Goal: Task Accomplishment & Management: Manage account settings

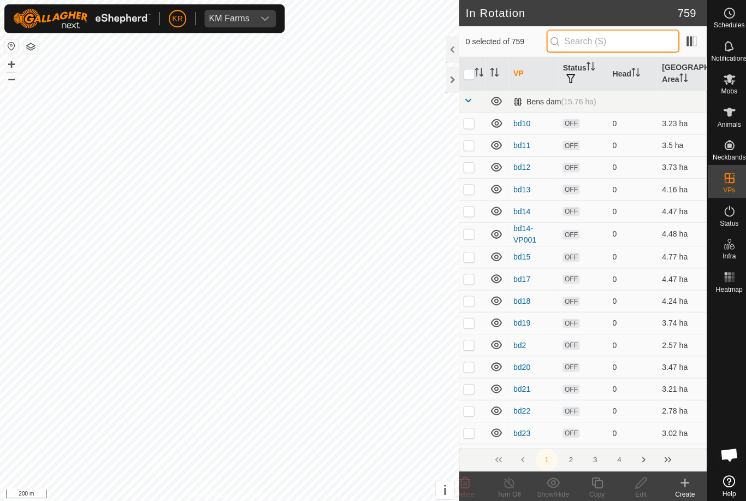
click at [610, 46] on input "text" at bounding box center [609, 40] width 132 height 23
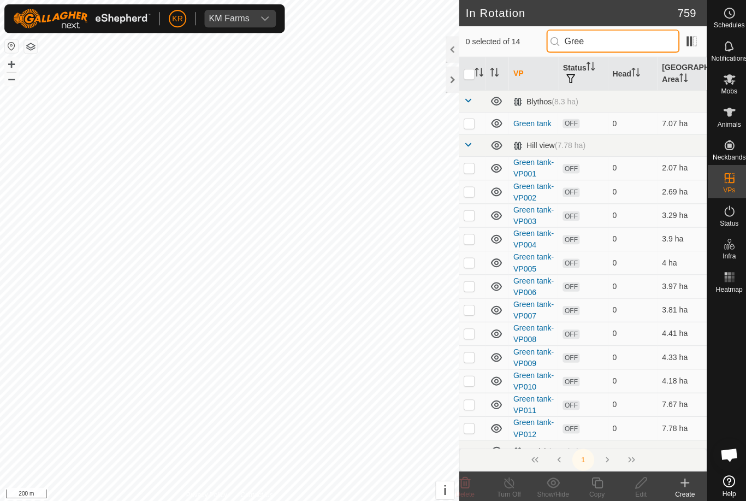
type input "Gree"
click at [722, 354] on div at bounding box center [724, 381] width 43 height 173
click at [642, 67] on th "Head" at bounding box center [628, 73] width 49 height 33
click at [495, 99] on icon at bounding box center [493, 100] width 11 height 9
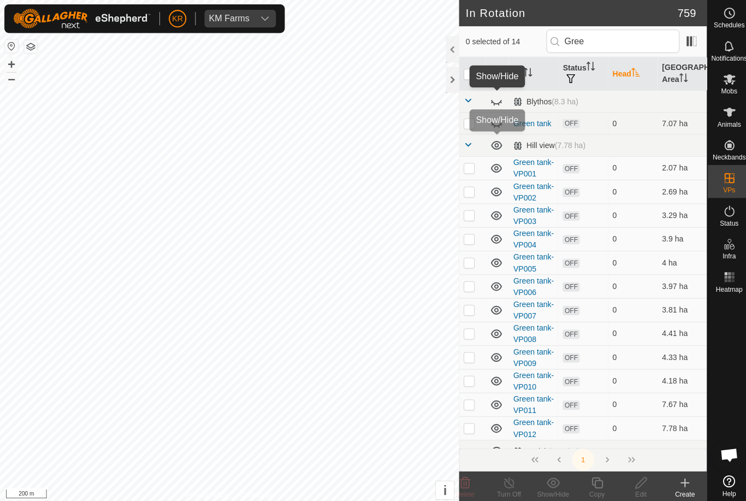
click at [496, 146] on icon at bounding box center [493, 144] width 11 height 9
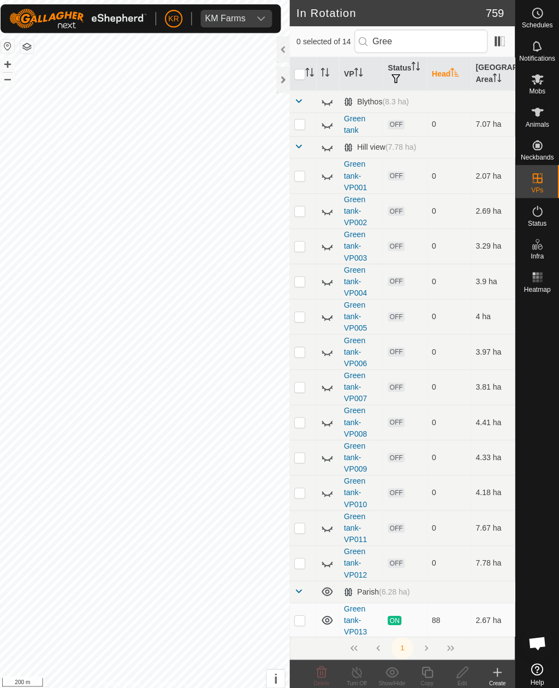
click at [296, 500] on p-checkbox at bounding box center [301, 615] width 11 height 9
checkbox input "true"
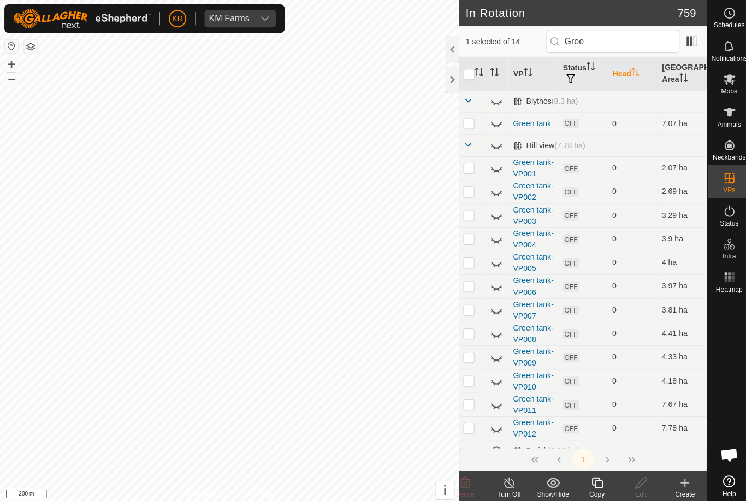
click at [594, 487] on div "Copy" at bounding box center [593, 491] width 44 height 10
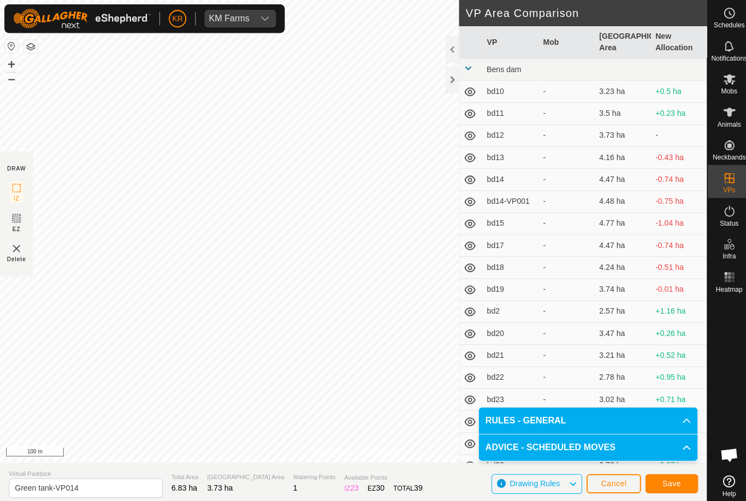
click at [653, 482] on button "Save" at bounding box center [667, 480] width 52 height 19
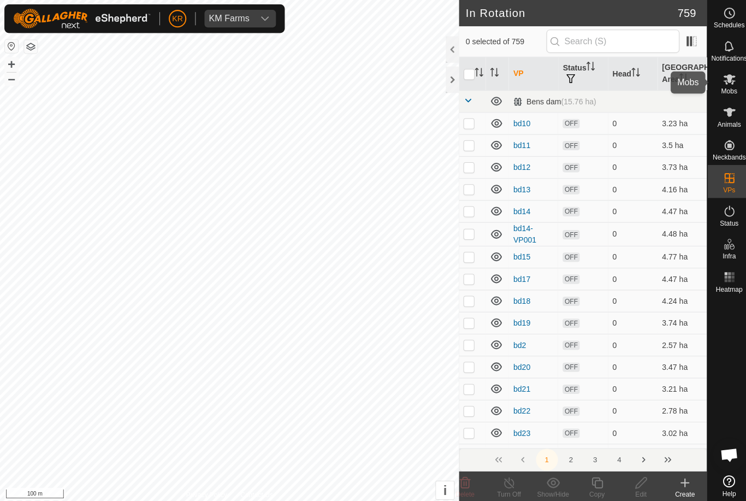
click at [735, 84] on div "Mobs" at bounding box center [724, 82] width 43 height 33
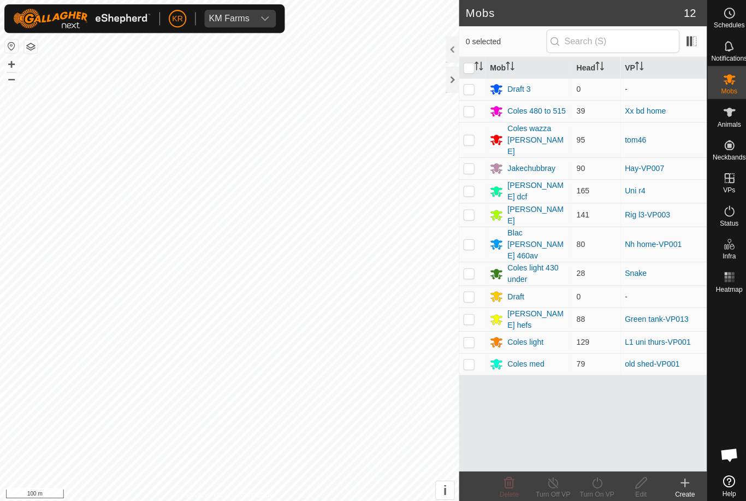
click at [469, 312] on p-checkbox at bounding box center [465, 316] width 11 height 9
checkbox input "true"
click at [595, 480] on icon at bounding box center [594, 479] width 14 height 13
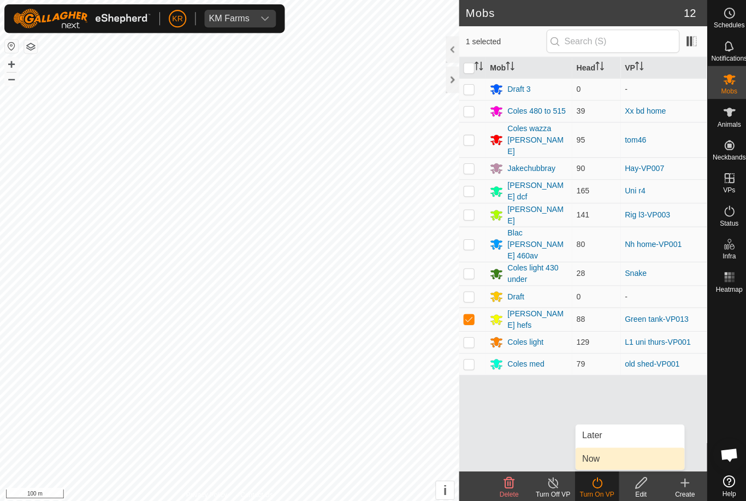
click at [599, 453] on link "Now" at bounding box center [626, 456] width 108 height 22
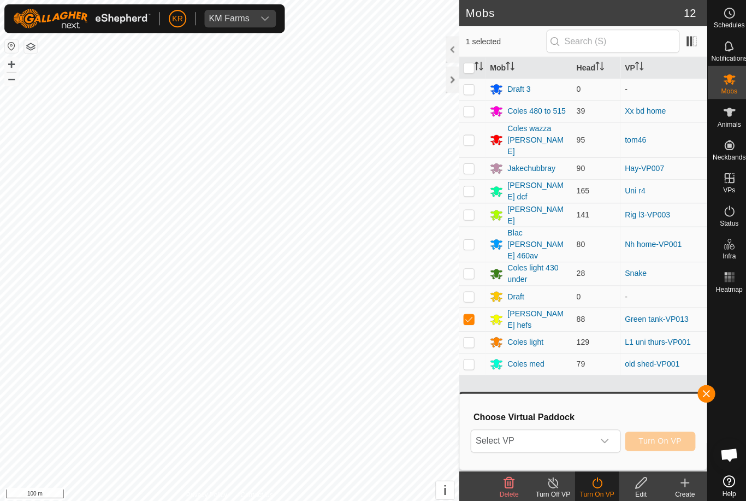
click at [576, 433] on span "Select VP" at bounding box center [528, 438] width 121 height 22
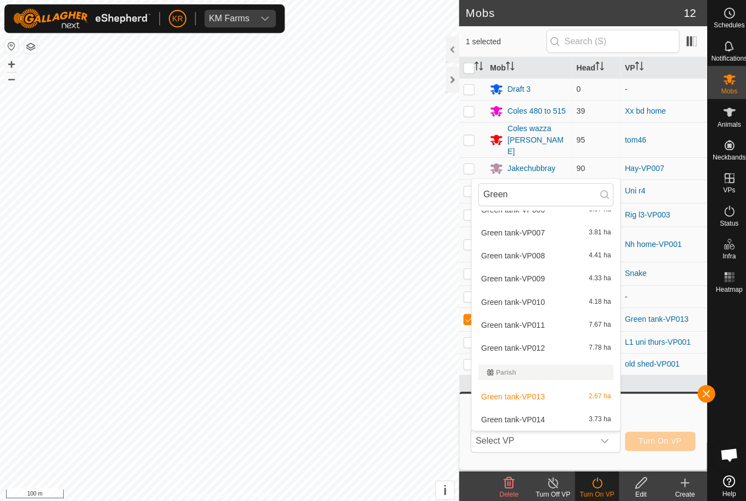
scroll to position [200, 0]
type input "Green"
click at [544, 417] on div "Green tank-VP014 3.73 ha" at bounding box center [542, 416] width 134 height 13
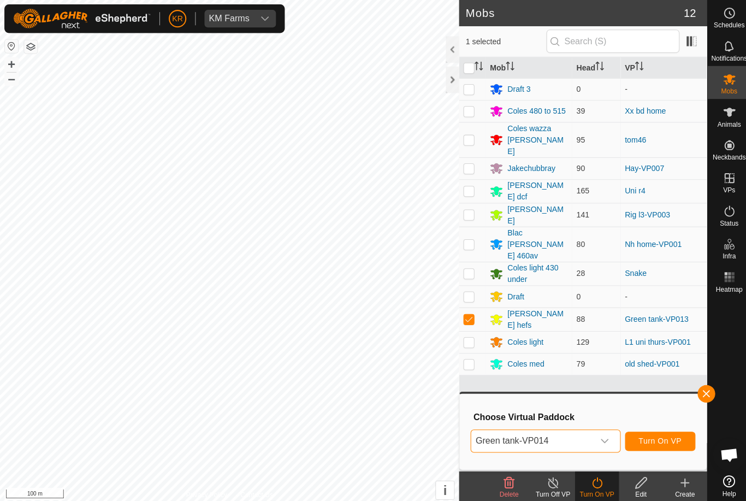
click at [664, 435] on span "Turn On VP" at bounding box center [656, 438] width 43 height 9
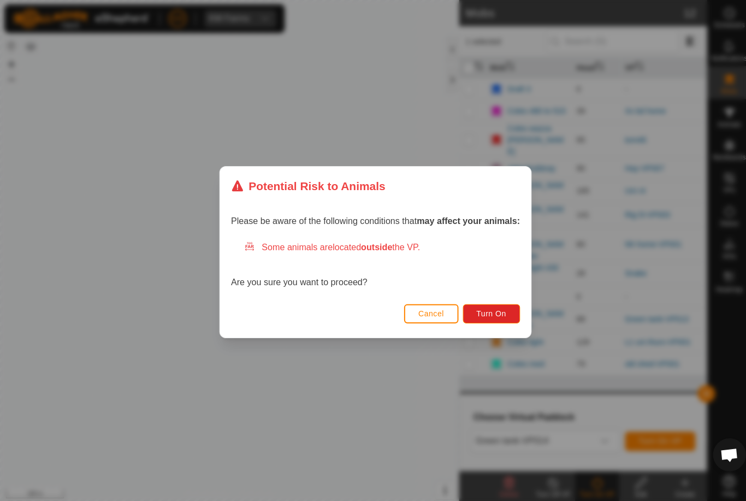
click at [476, 314] on span "Turn On" at bounding box center [488, 311] width 29 height 9
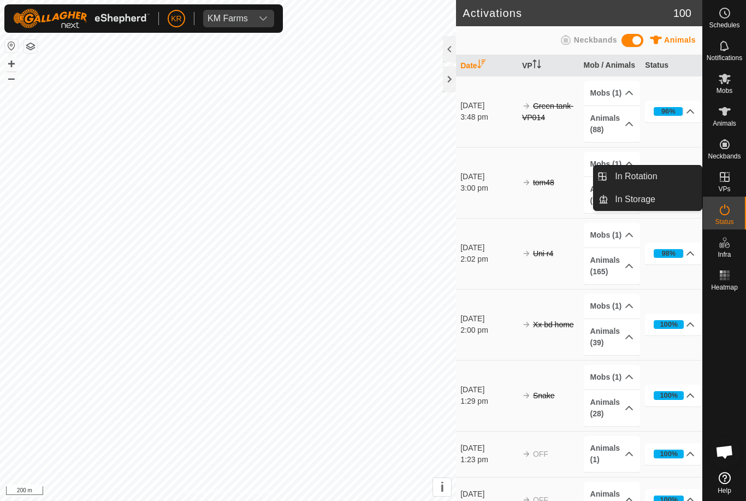
click at [652, 199] on span "In Storage" at bounding box center [635, 199] width 40 height 13
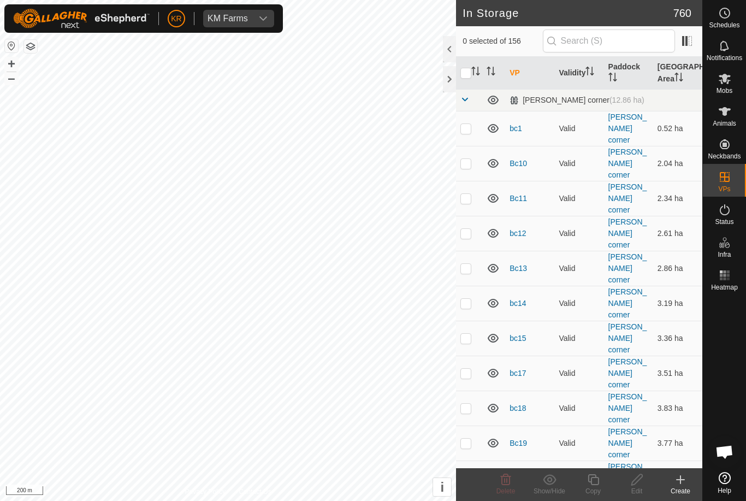
click at [465, 74] on input "checkbox" at bounding box center [465, 73] width 11 height 11
checkbox input "true"
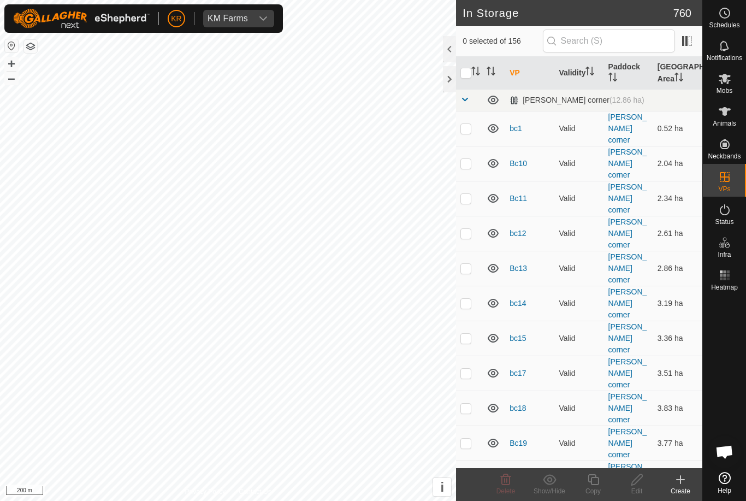
checkbox input "true"
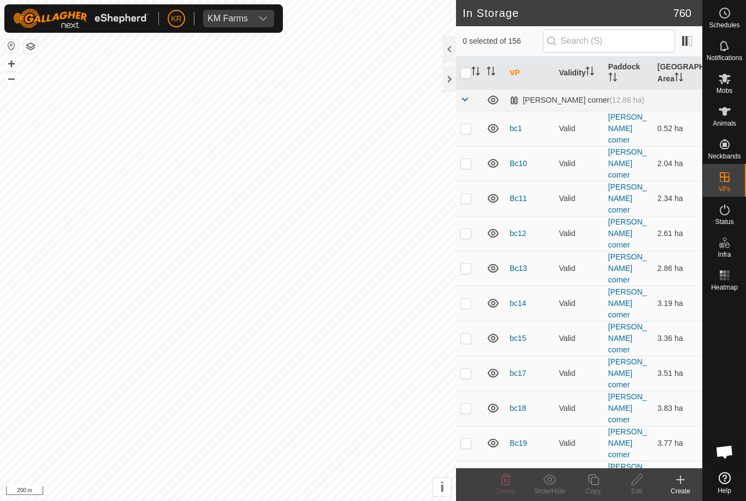
checkbox input "true"
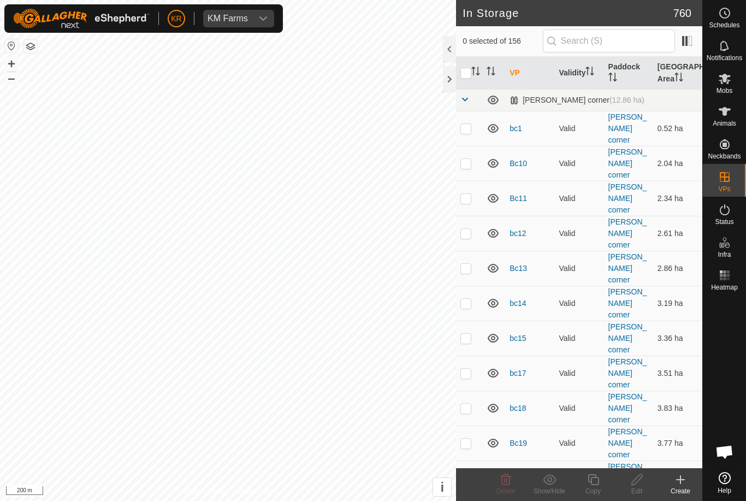
checkbox input "true"
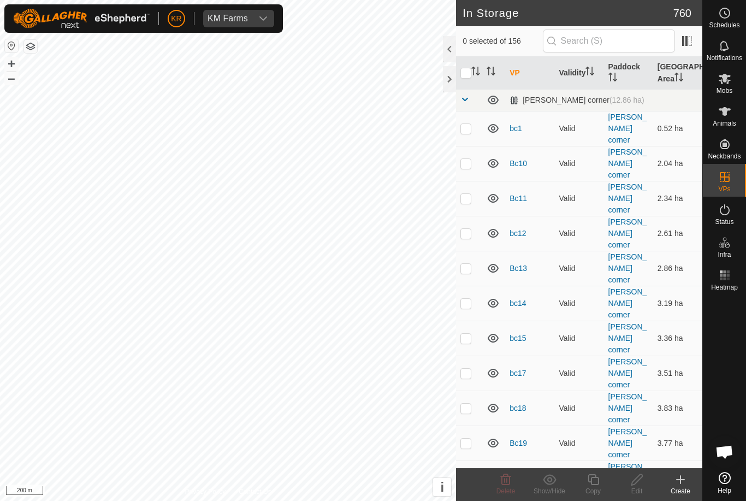
checkbox input "true"
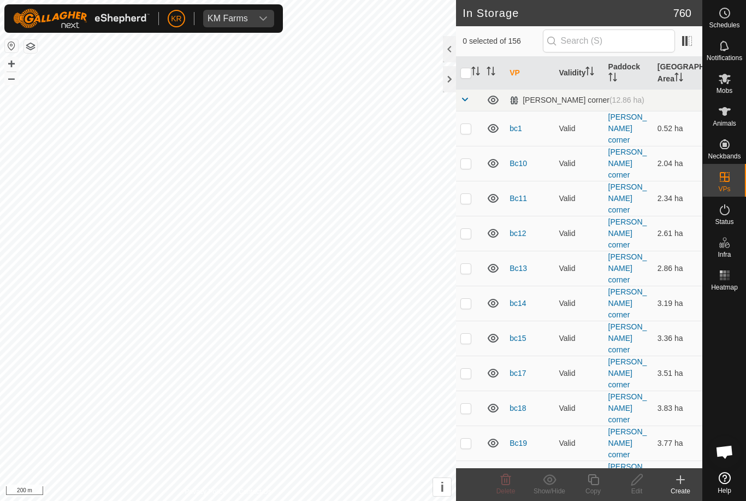
checkbox input "true"
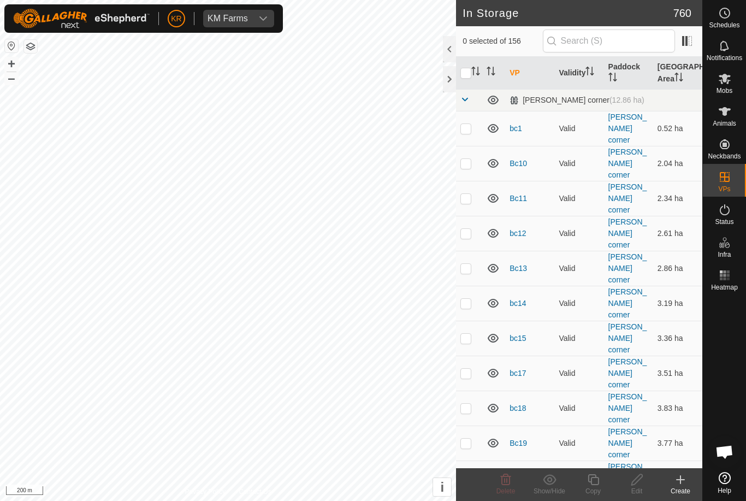
checkbox input "true"
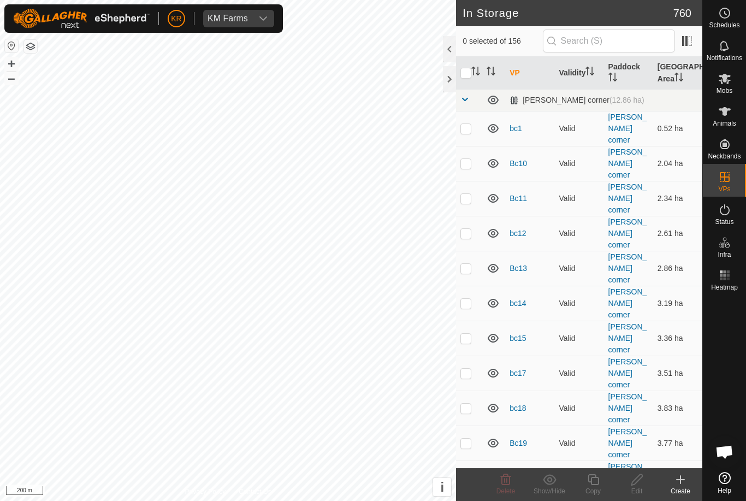
checkbox input "true"
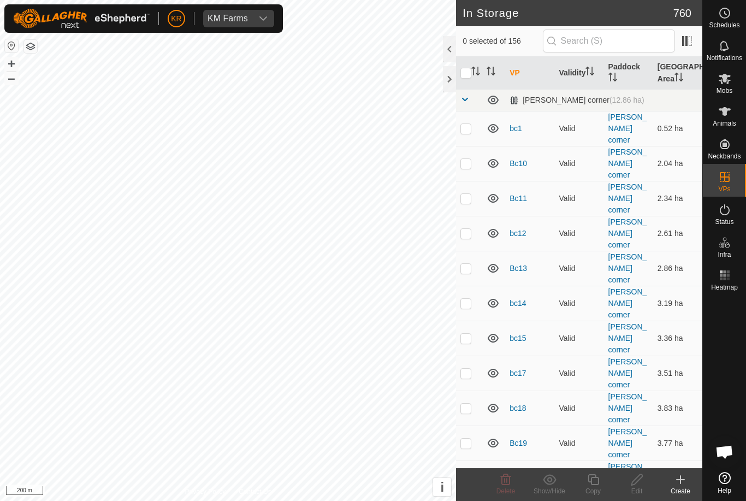
checkbox input "true"
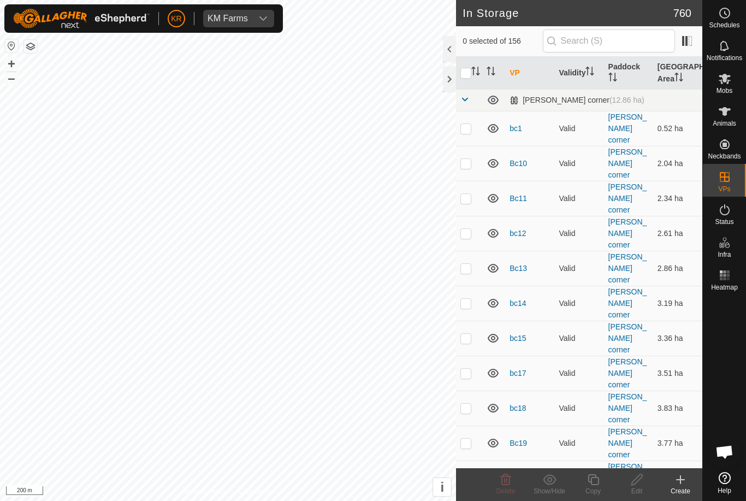
checkbox input "true"
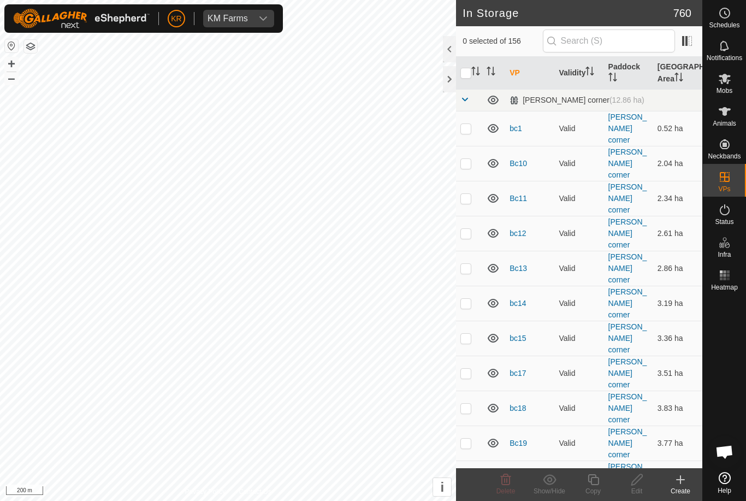
checkbox input "true"
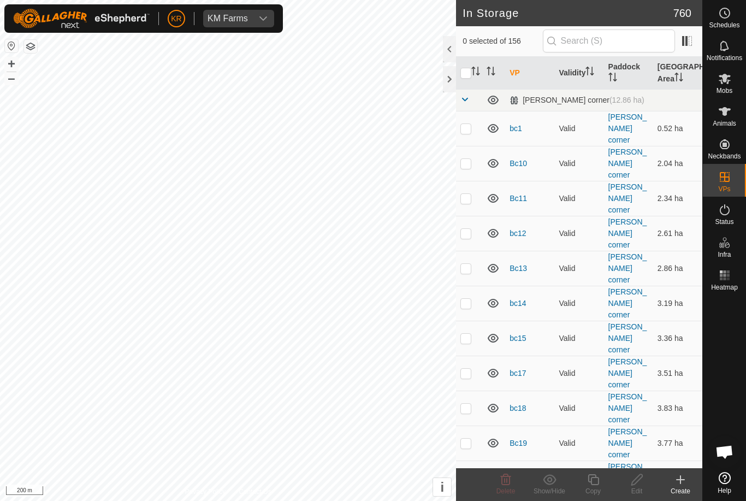
checkbox input "true"
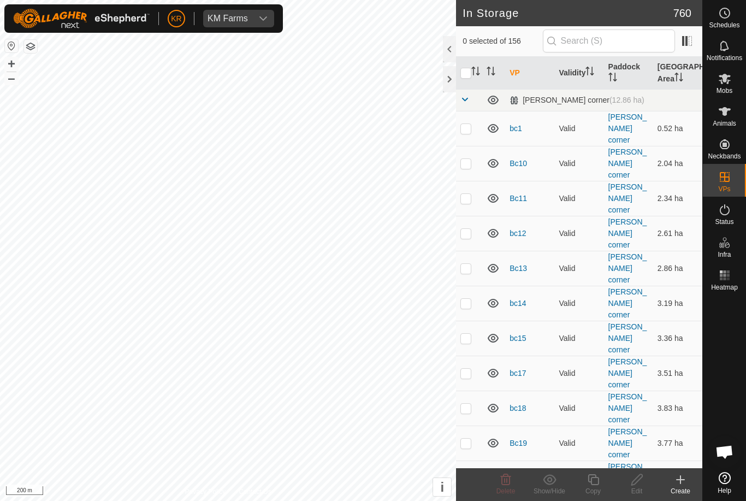
checkbox input "true"
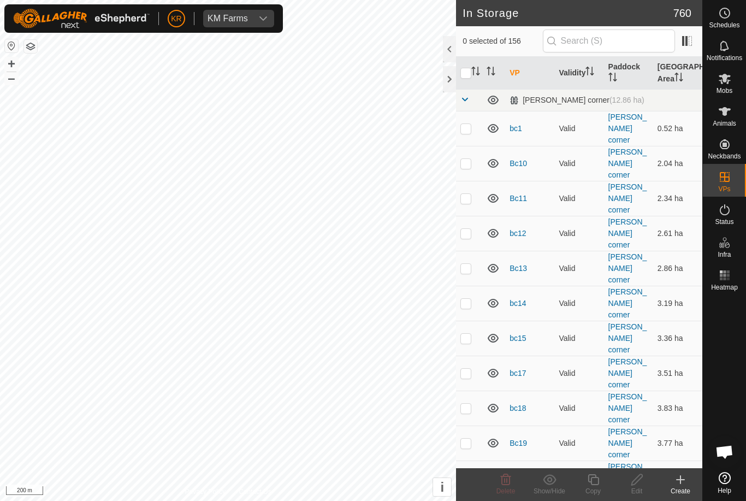
checkbox input "true"
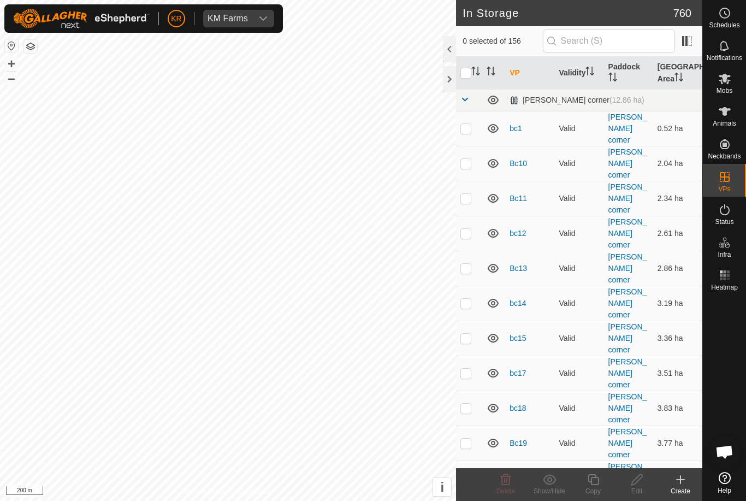
checkbox input "true"
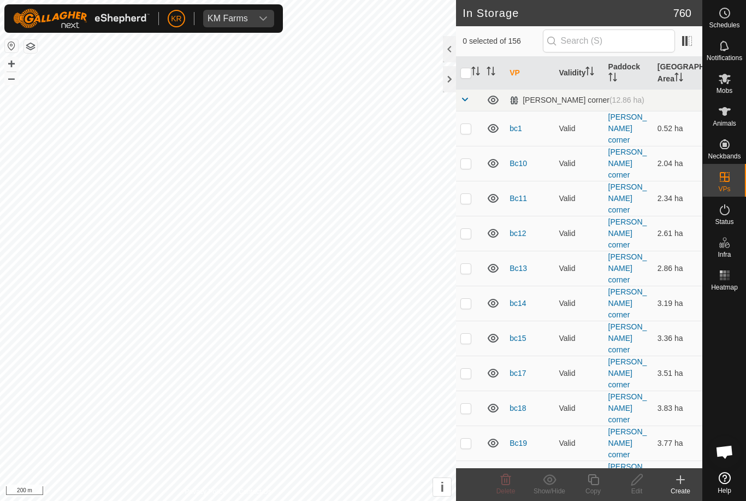
checkbox input "true"
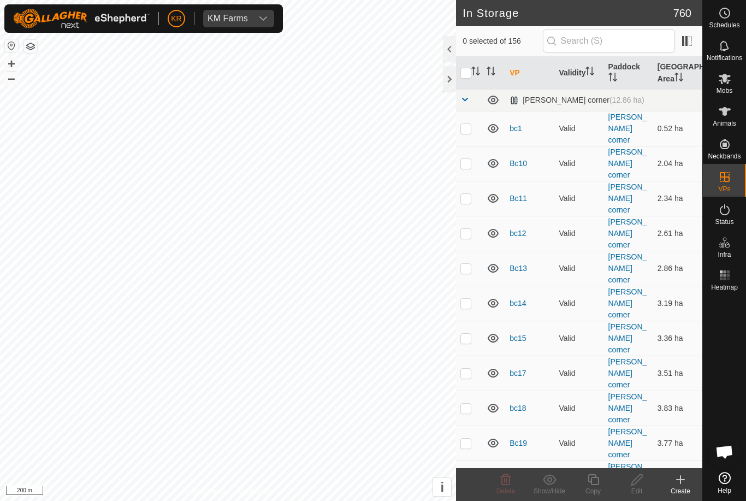
checkbox input "true"
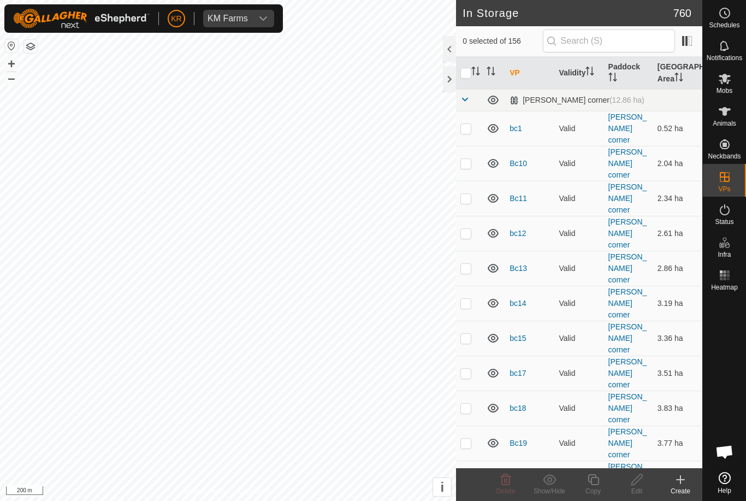
checkbox input "true"
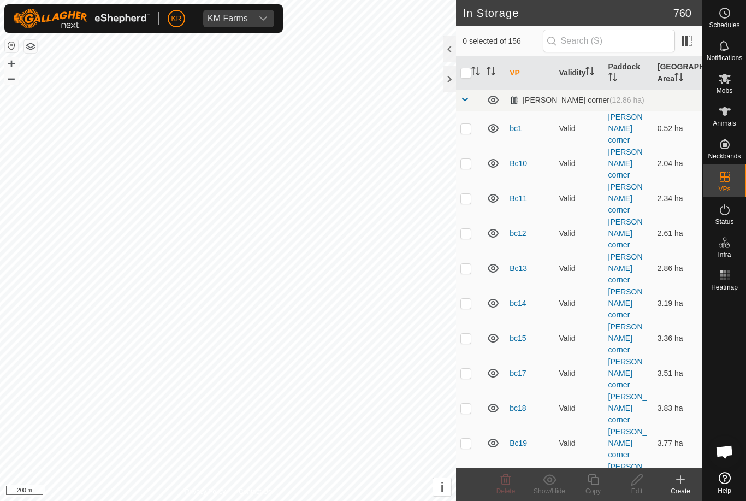
checkbox input "true"
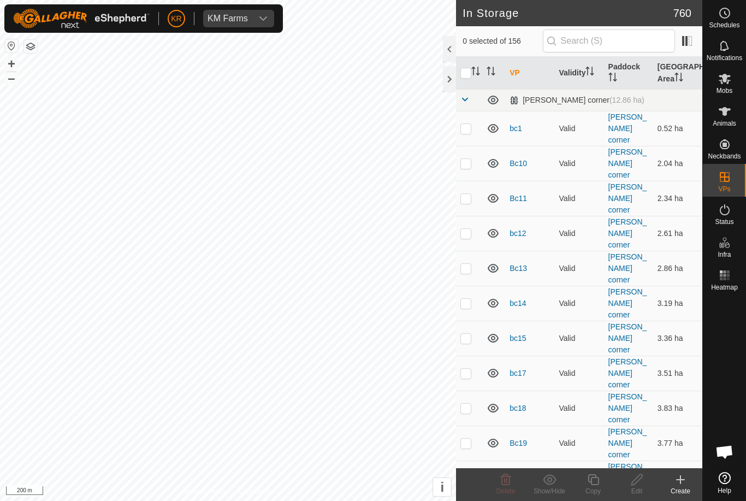
checkbox input "true"
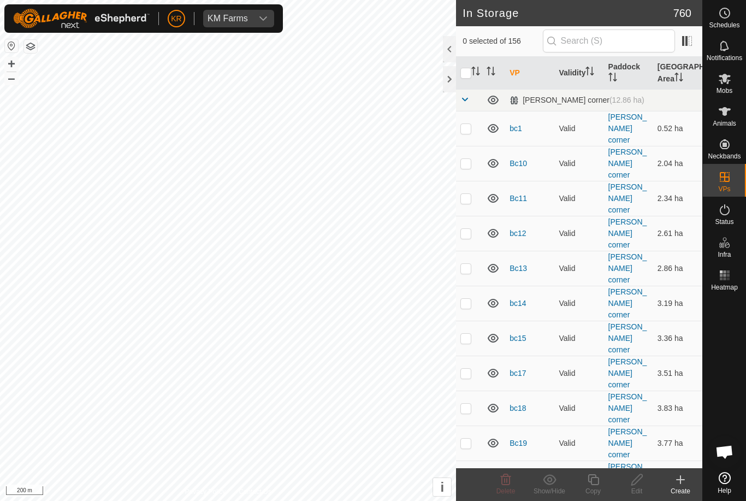
checkbox input "true"
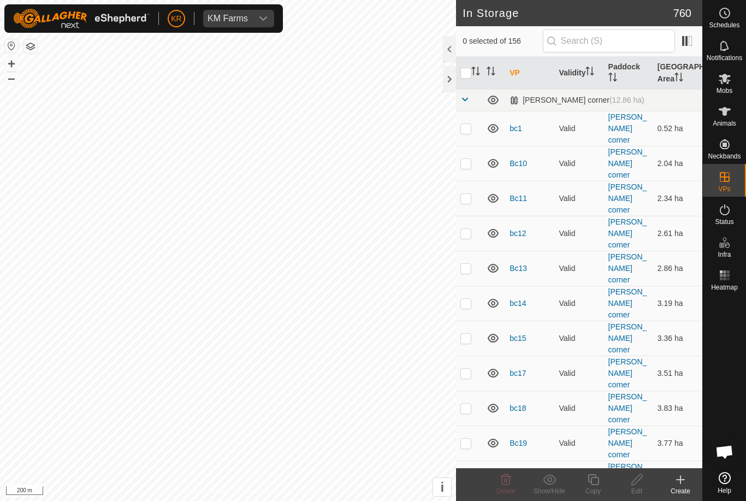
checkbox input "true"
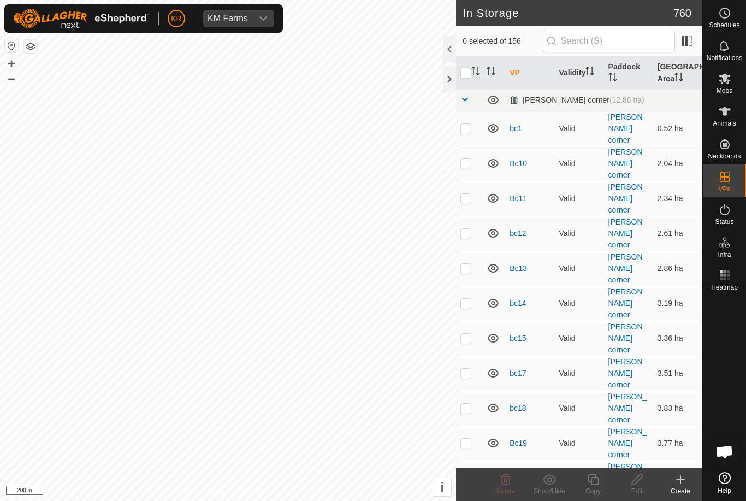
checkbox input "true"
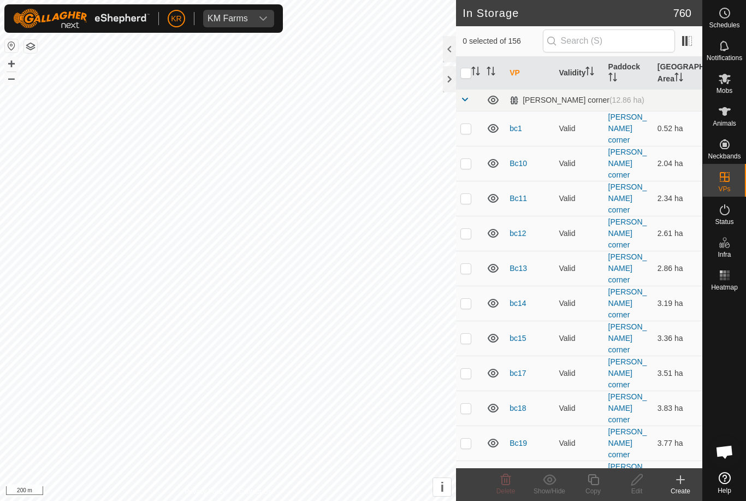
checkbox input "true"
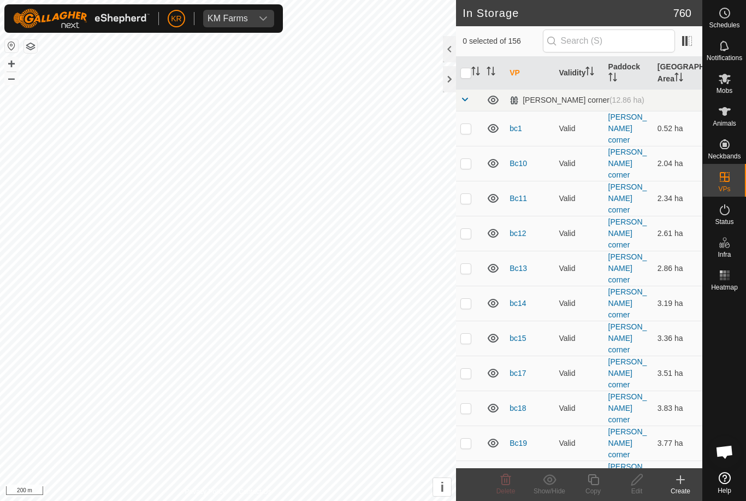
checkbox input "true"
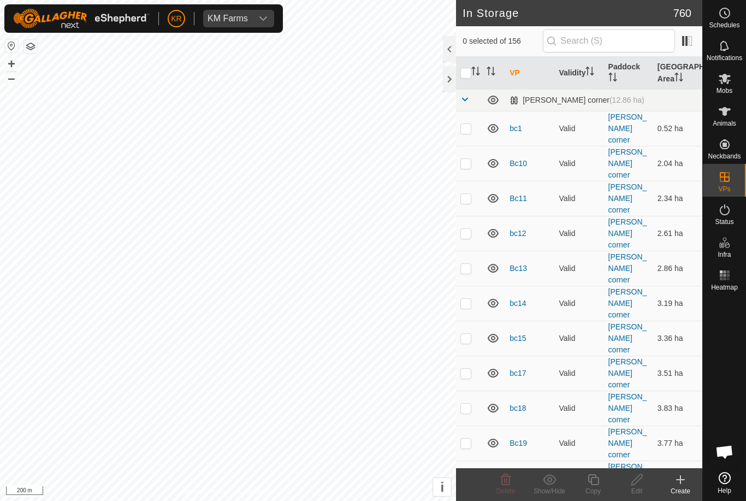
checkbox input "true"
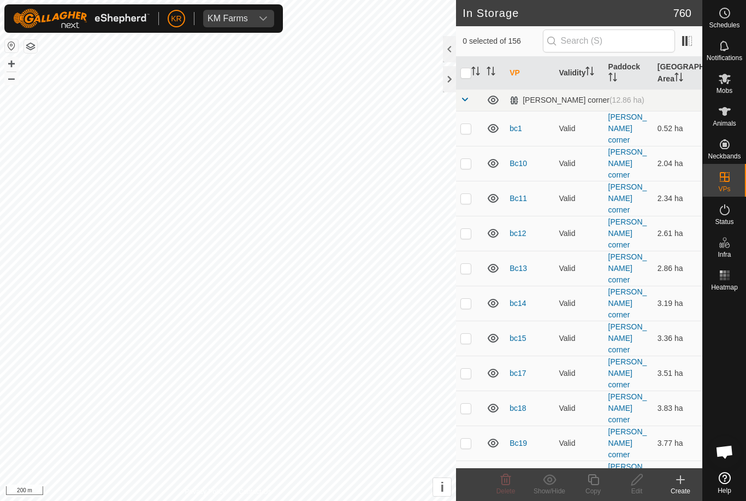
checkbox input "true"
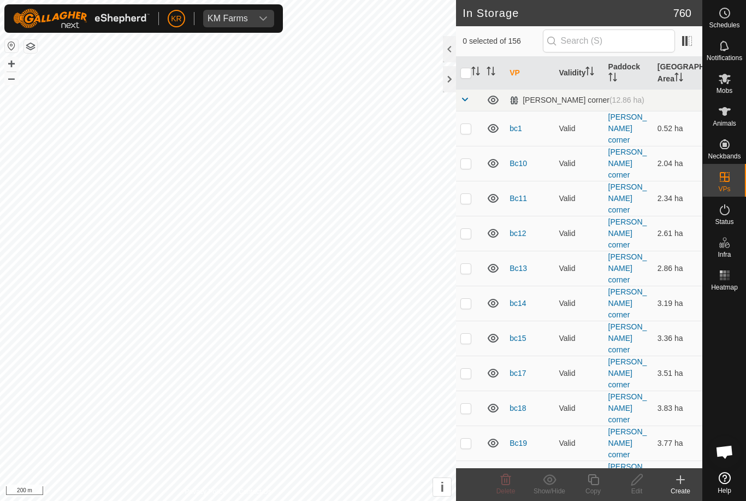
checkbox input "true"
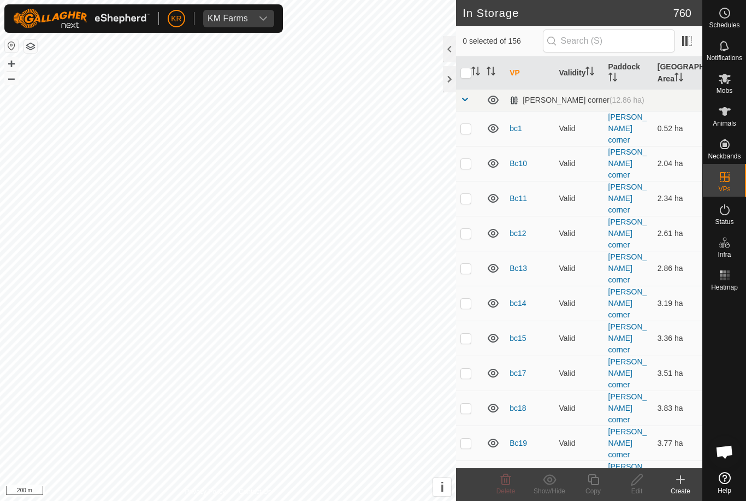
checkbox input "true"
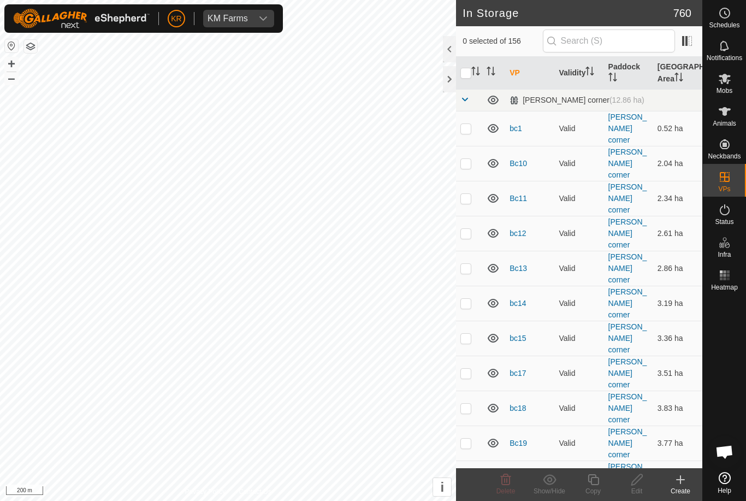
checkbox input "true"
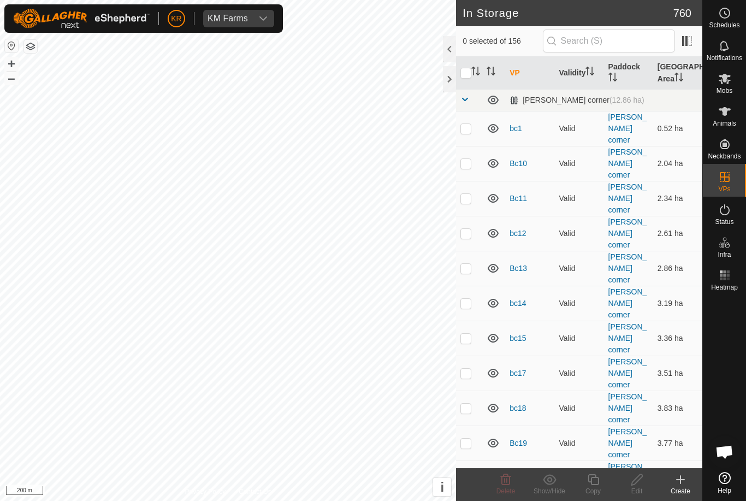
checkbox input "true"
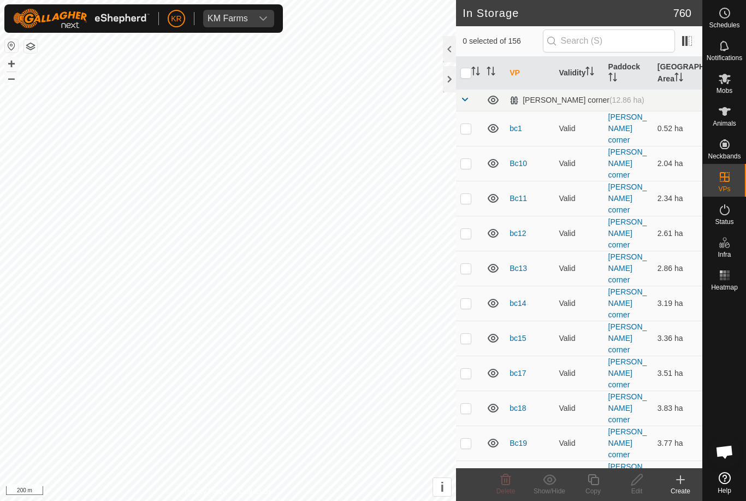
checkbox input "true"
click at [553, 478] on icon at bounding box center [550, 479] width 14 height 13
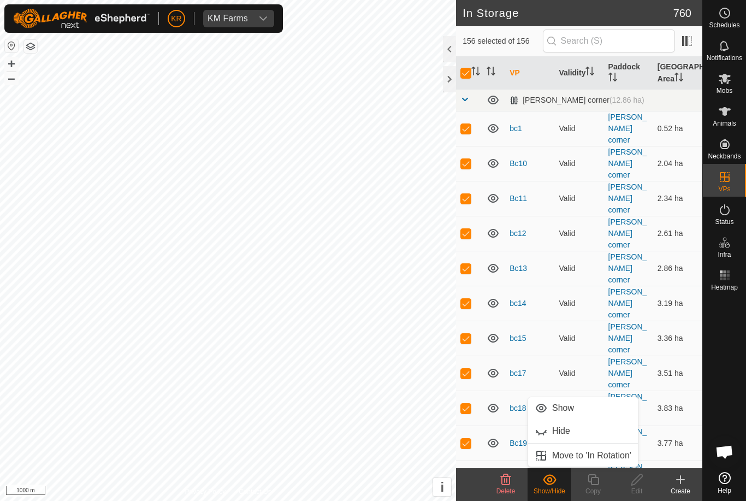
click at [594, 456] on span "Move to 'In Rotation'" at bounding box center [591, 455] width 79 height 13
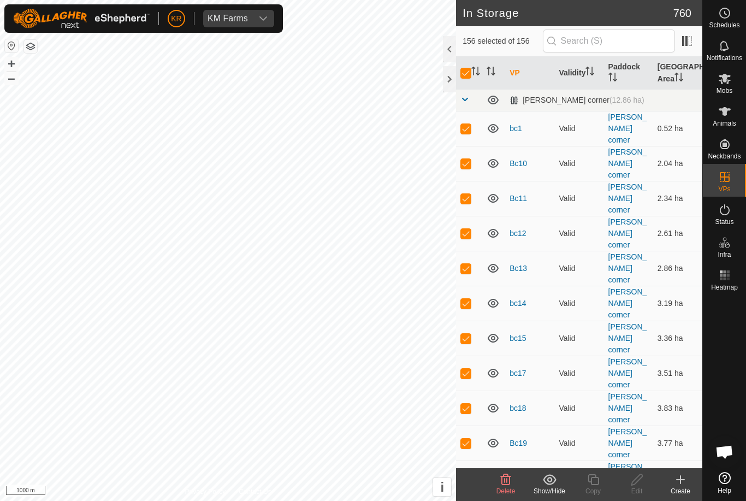
checkbox input "false"
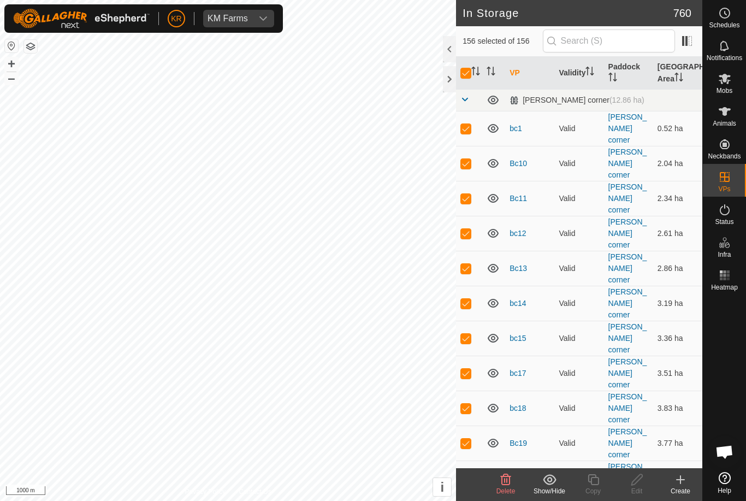
checkbox input "false"
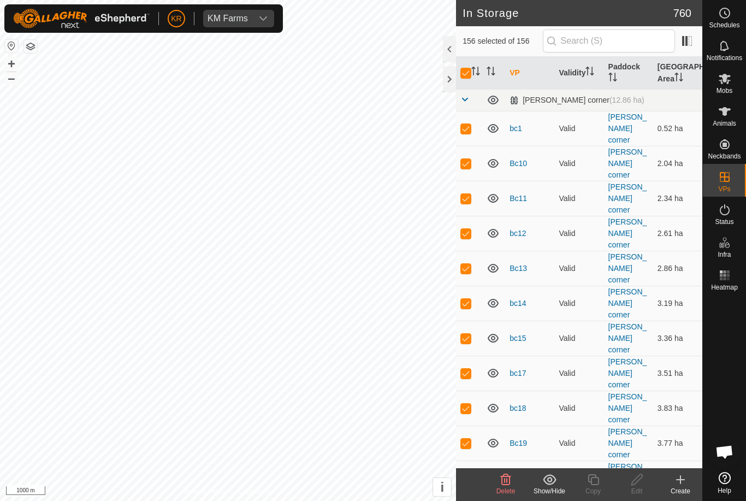
checkbox input "false"
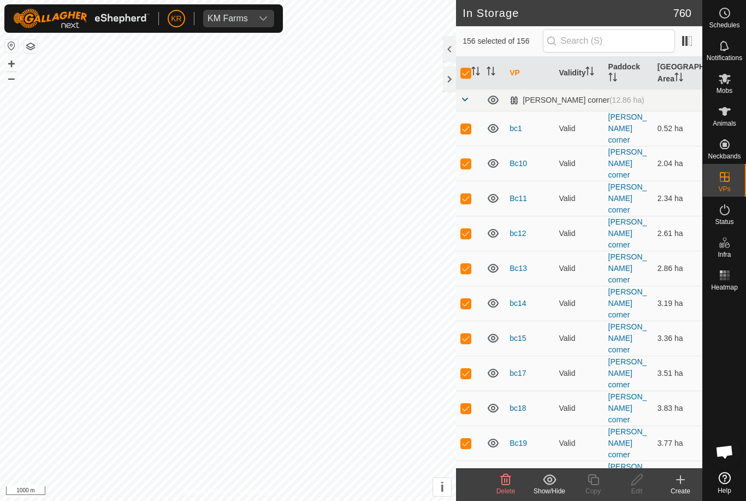
checkbox input "false"
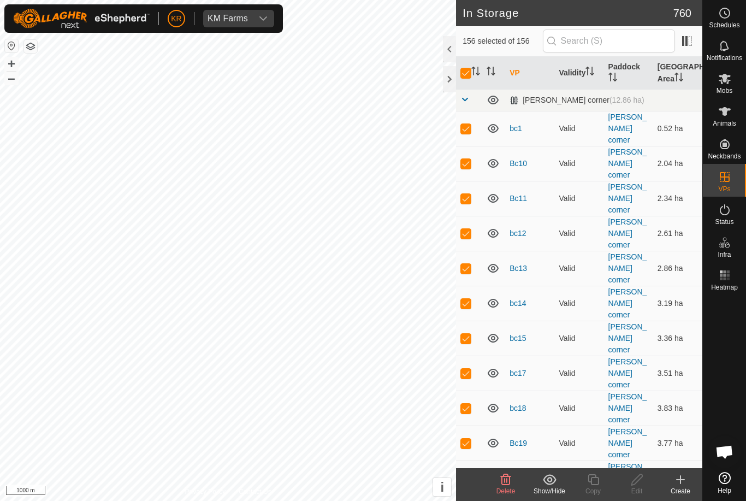
checkbox input "false"
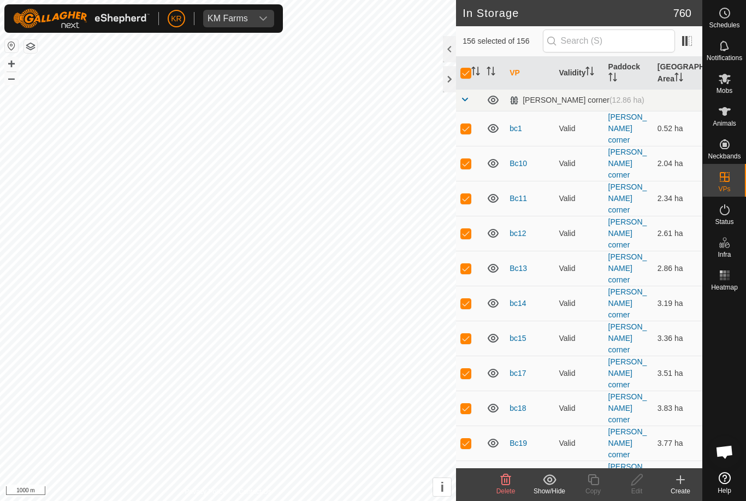
checkbox input "false"
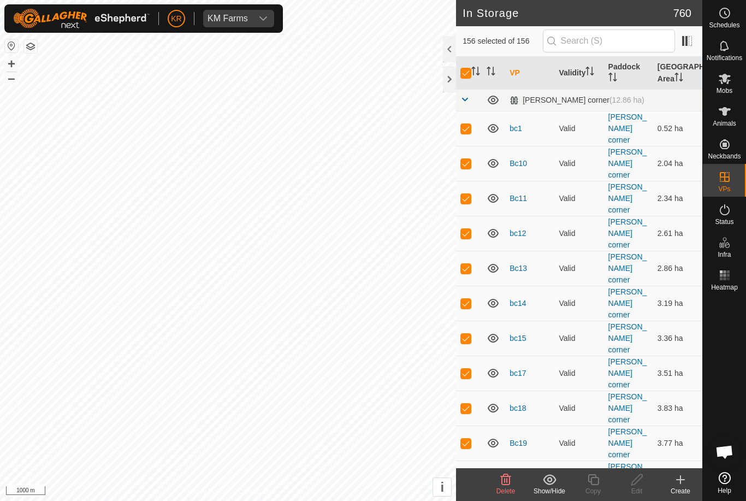
checkbox input "false"
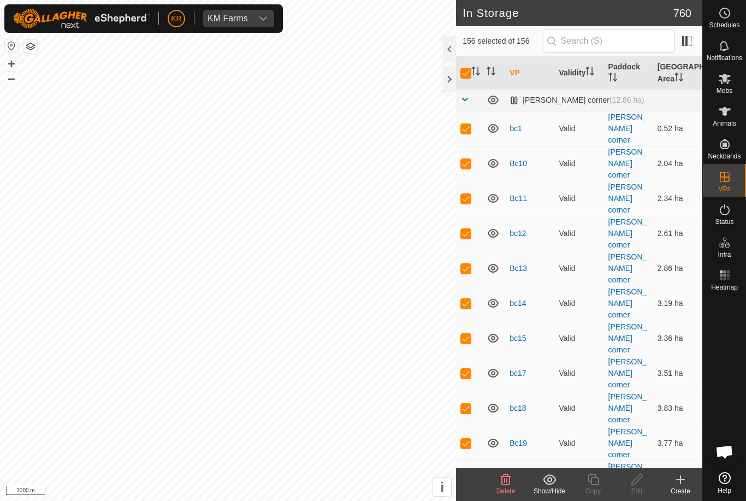
checkbox input "false"
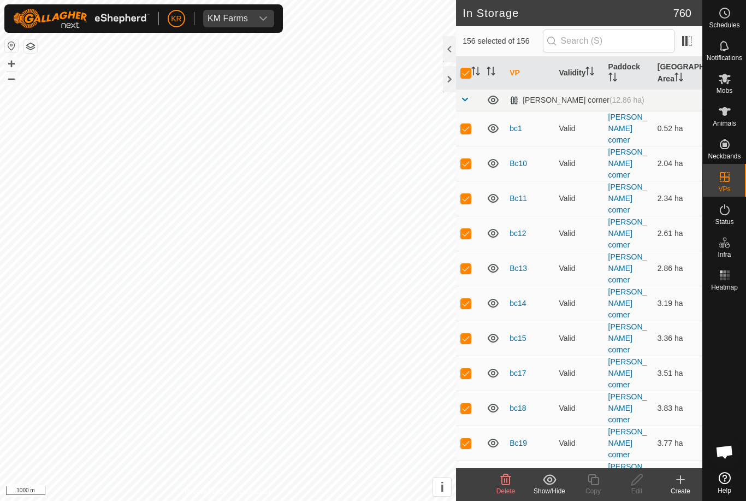
checkbox input "false"
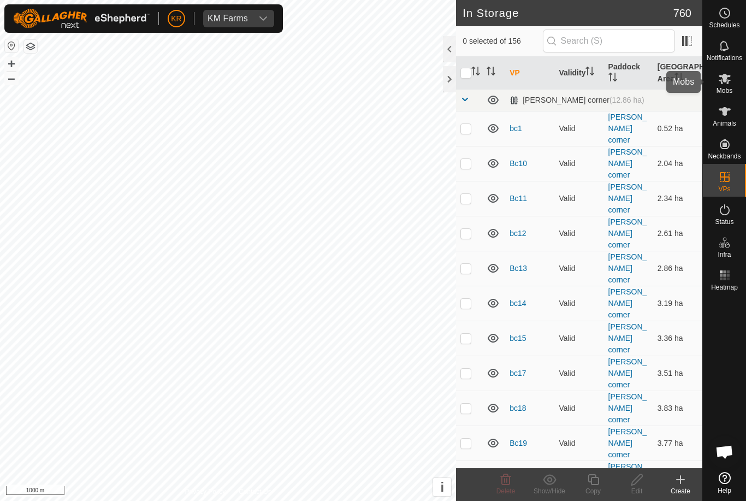
click at [729, 86] on es-mob-svg-icon at bounding box center [725, 78] width 20 height 17
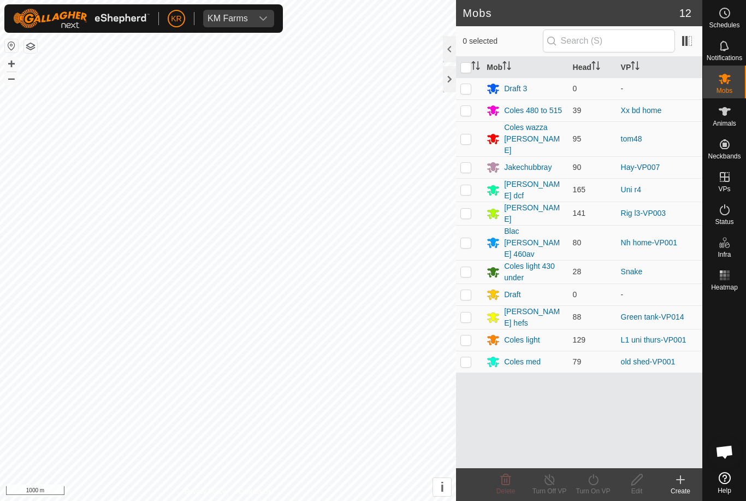
click at [537, 179] on div "[PERSON_NAME] dcf" at bounding box center [534, 190] width 60 height 23
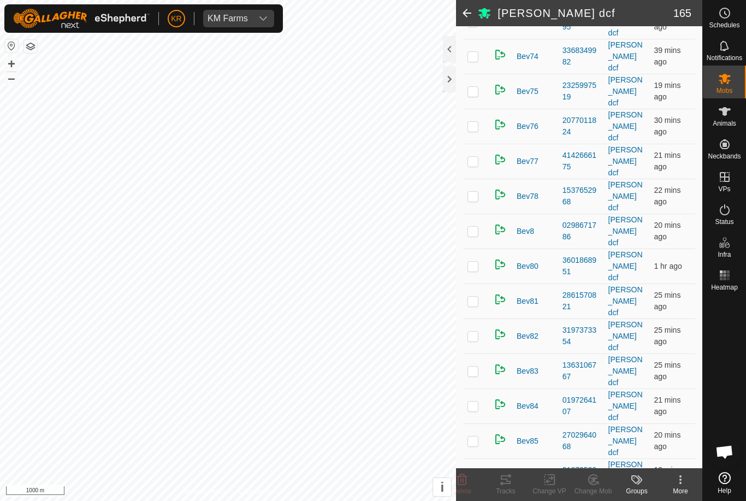
scroll to position [2625, 0]
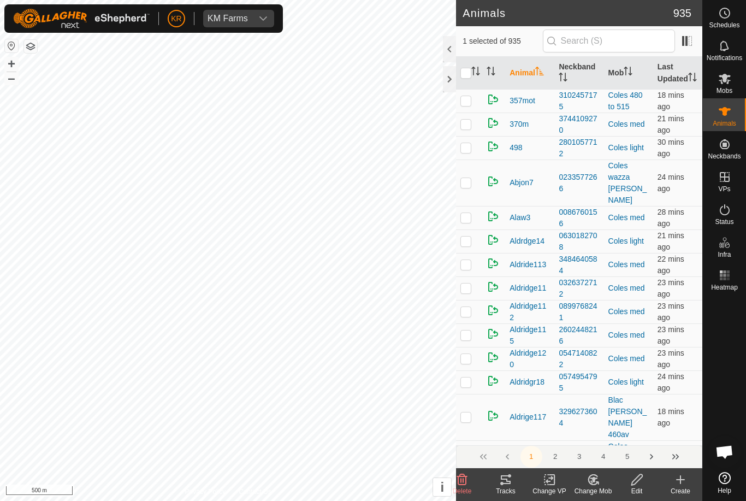
click at [470, 79] on input "checkbox" at bounding box center [465, 73] width 11 height 11
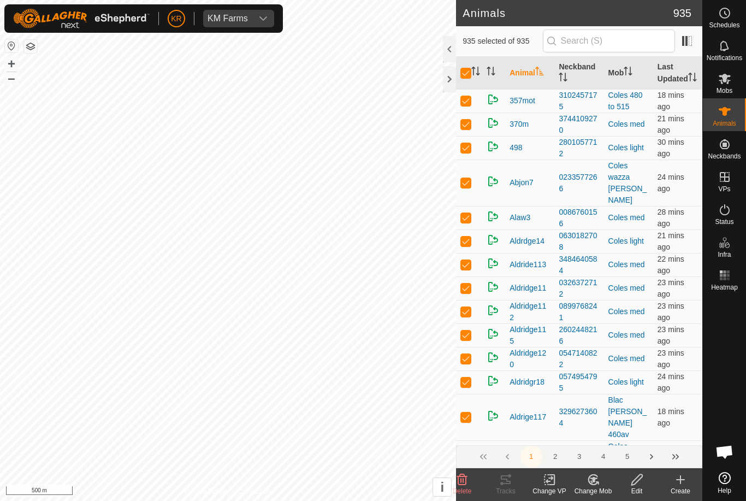
click at [468, 79] on input "checkbox" at bounding box center [465, 73] width 11 height 11
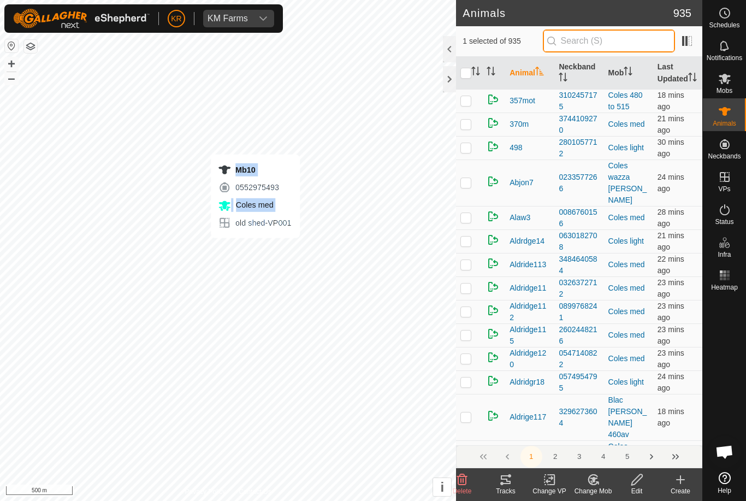
click at [624, 39] on input "text" at bounding box center [609, 40] width 132 height 23
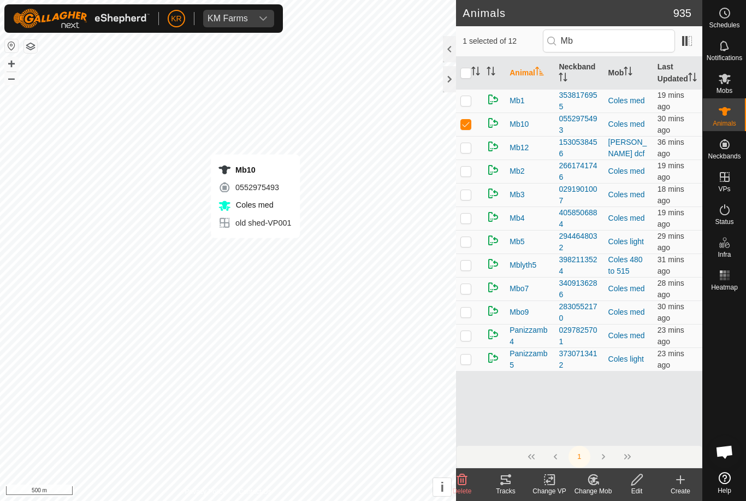
click at [526, 130] on span "Mb10" at bounding box center [519, 124] width 19 height 11
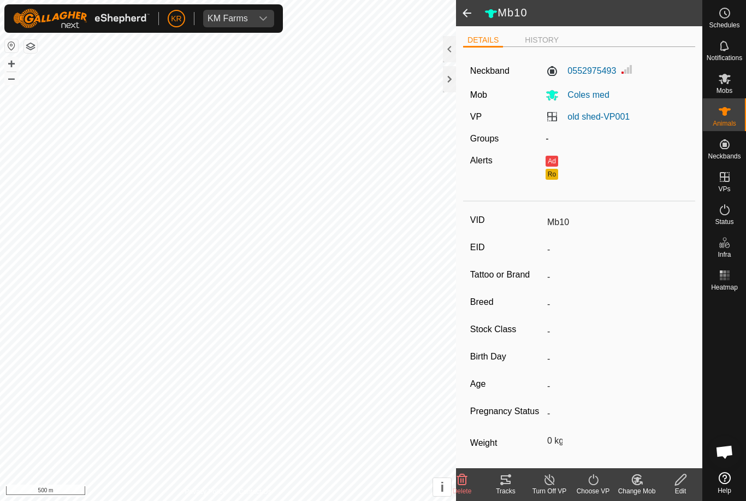
click at [453, 78] on div at bounding box center [449, 79] width 13 height 26
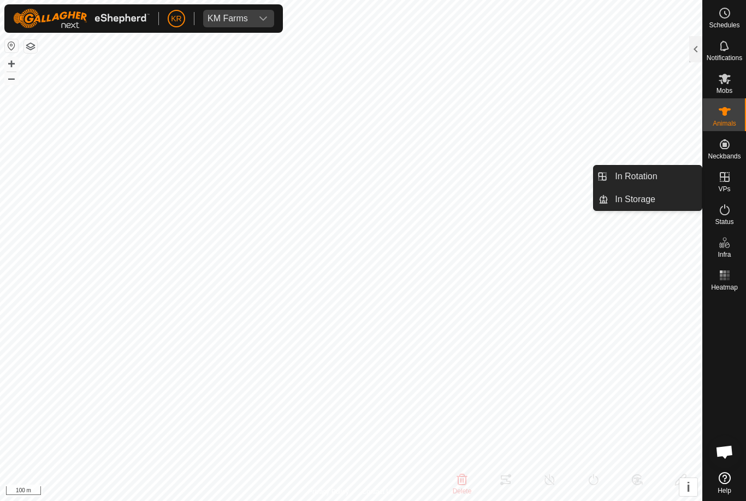
click at [658, 175] on link "In Rotation" at bounding box center [654, 176] width 93 height 22
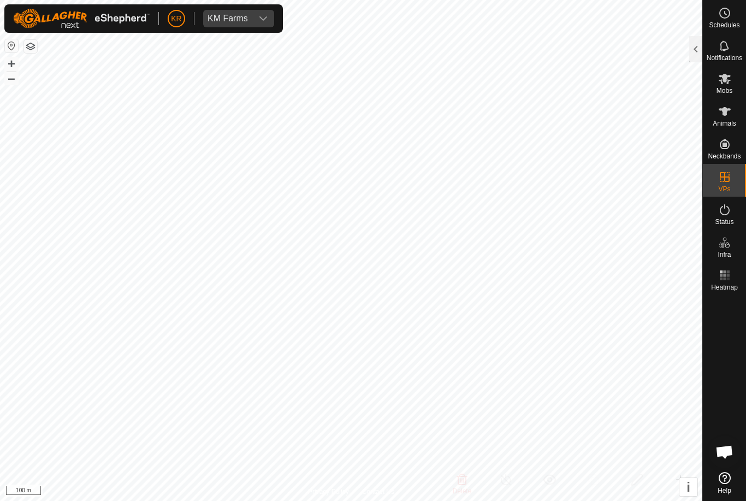
click at [690, 62] on div at bounding box center [695, 49] width 13 height 26
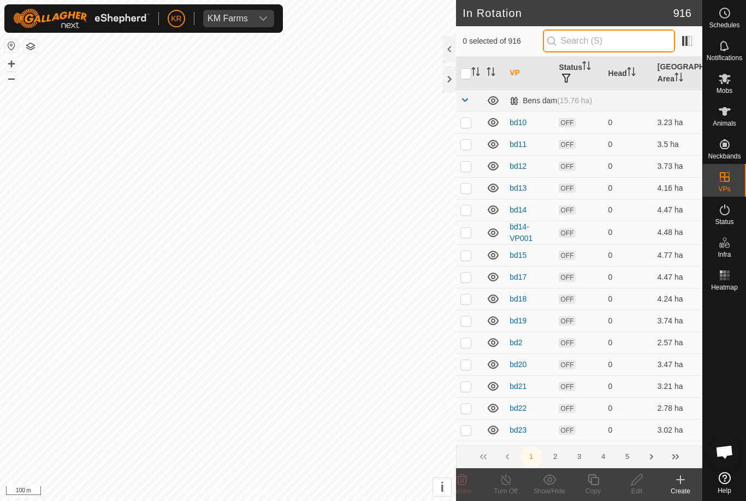
click at [617, 44] on input "text" at bounding box center [609, 40] width 132 height 23
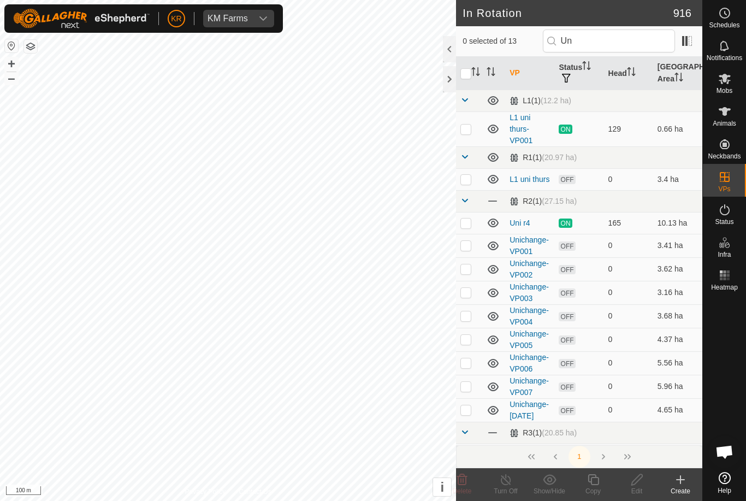
click at [470, 126] on p-checkbox at bounding box center [465, 129] width 11 height 9
click at [465, 125] on p-checkbox at bounding box center [465, 129] width 11 height 9
click at [474, 222] on td at bounding box center [469, 223] width 26 height 22
click at [593, 482] on icon at bounding box center [594, 479] width 14 height 13
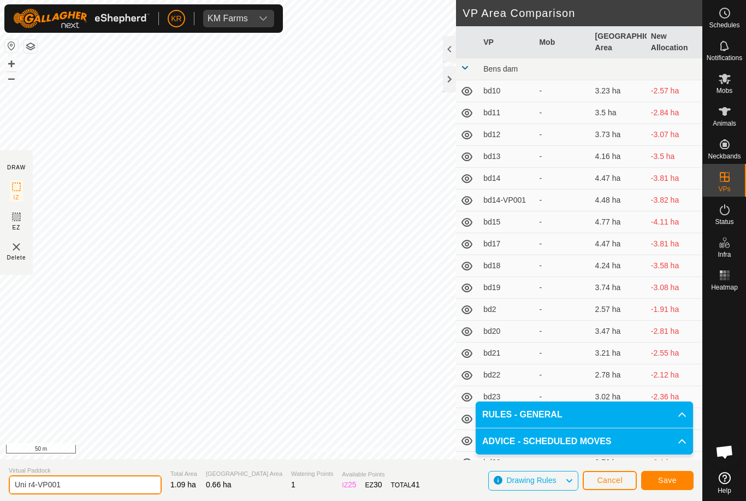
click at [19, 479] on input "Uni r4-VP001" at bounding box center [85, 484] width 153 height 19
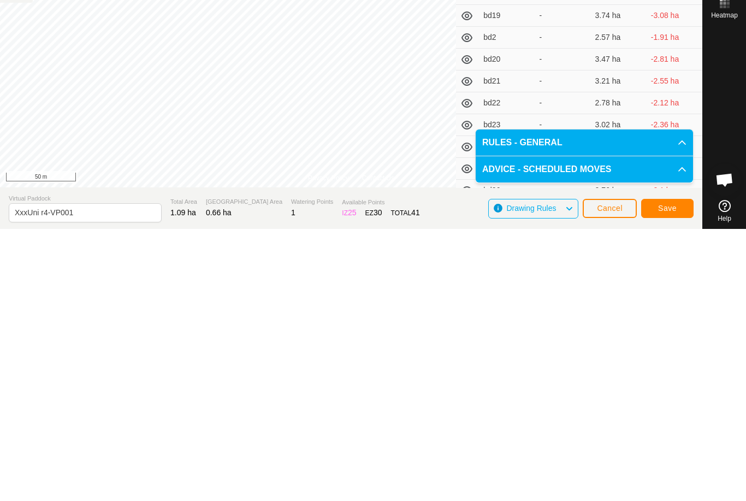
click at [677, 471] on button "Save" at bounding box center [667, 480] width 52 height 19
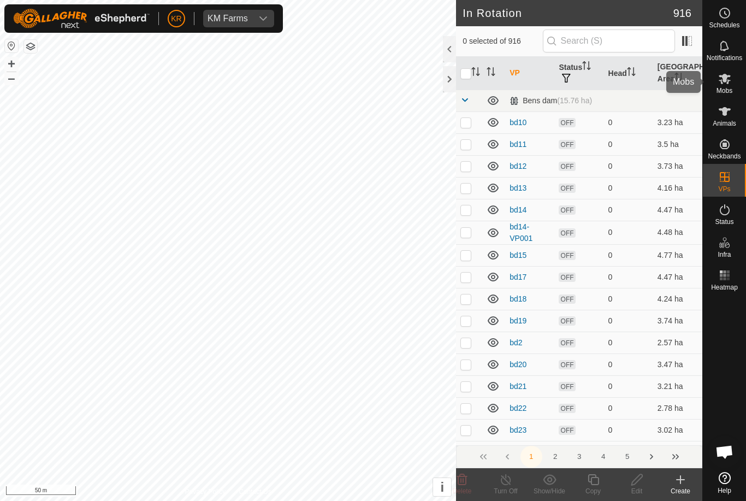
click at [729, 92] on span "Mobs" at bounding box center [725, 90] width 16 height 7
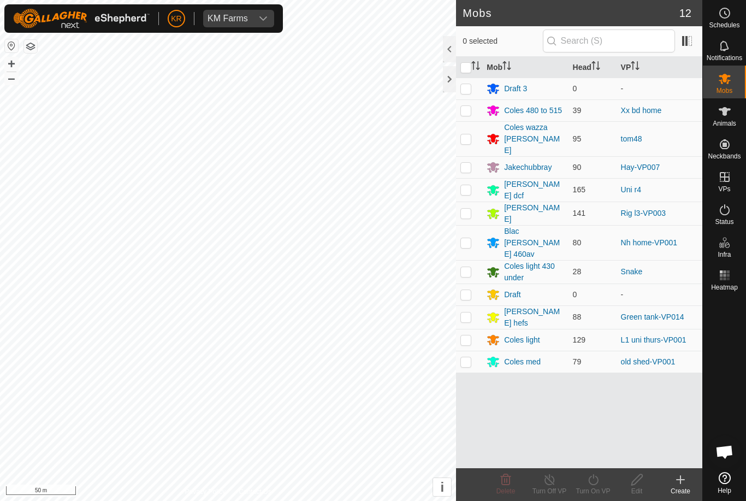
click at [469, 181] on td at bounding box center [469, 189] width 26 height 23
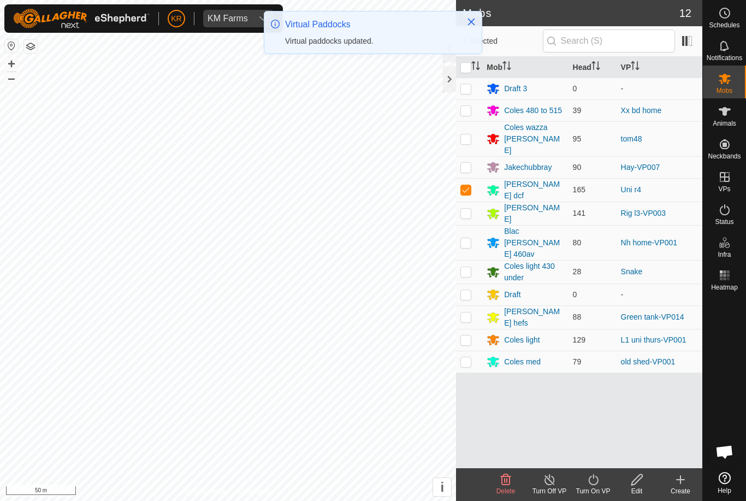
click at [590, 481] on icon at bounding box center [594, 479] width 14 height 13
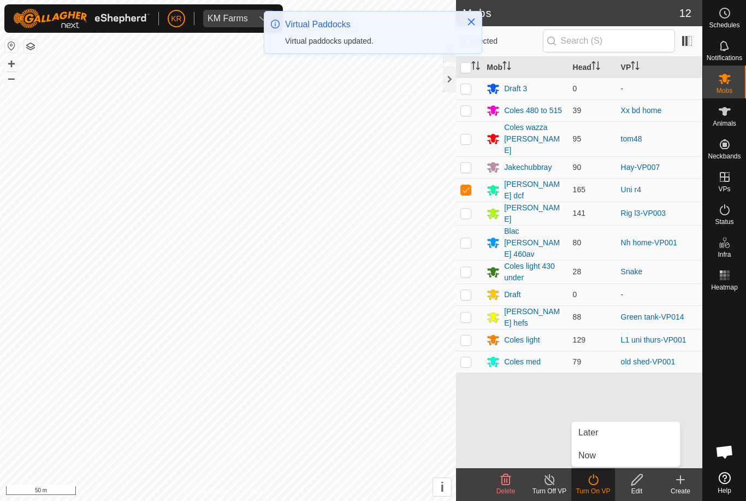
click at [599, 459] on link "Now" at bounding box center [626, 456] width 108 height 22
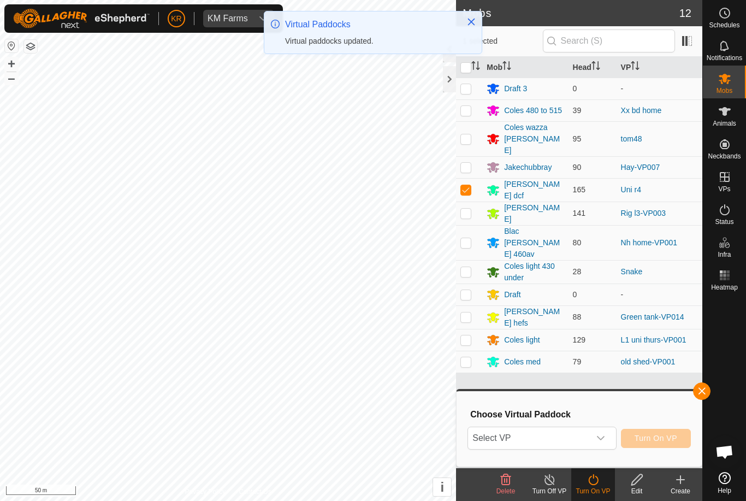
click at [573, 440] on span "Select VP" at bounding box center [528, 438] width 121 height 22
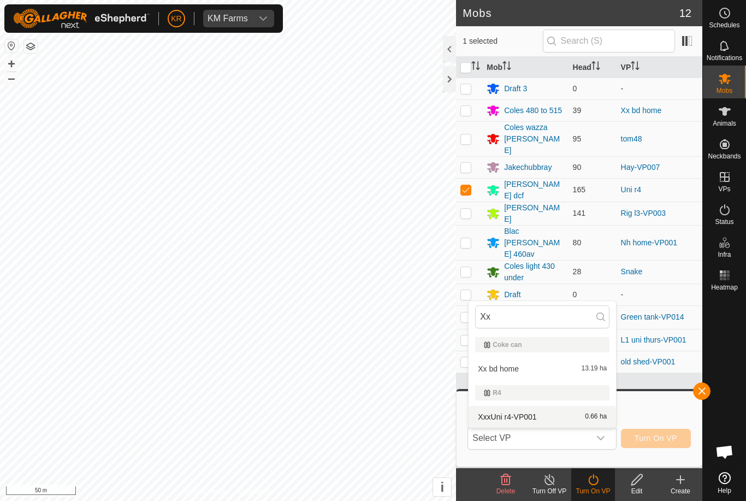
click at [543, 413] on div "XxxUni r4-VP001 0.66 ha" at bounding box center [542, 416] width 134 height 13
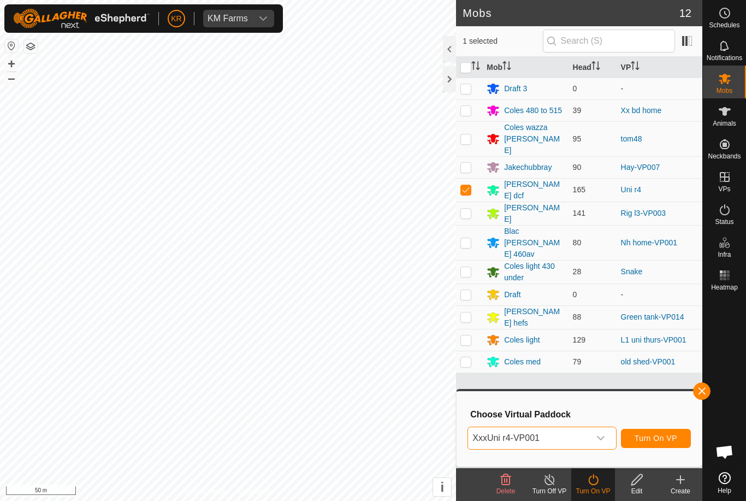
click at [652, 434] on span "Turn On VP" at bounding box center [656, 438] width 43 height 9
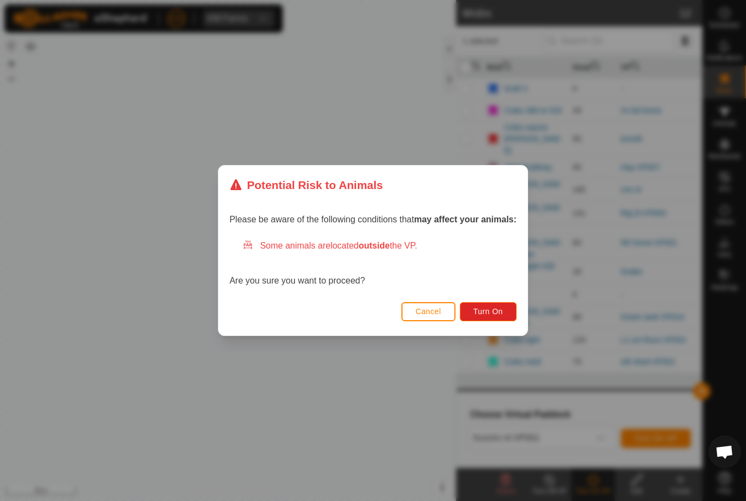
click at [501, 312] on span "Turn On" at bounding box center [488, 311] width 29 height 9
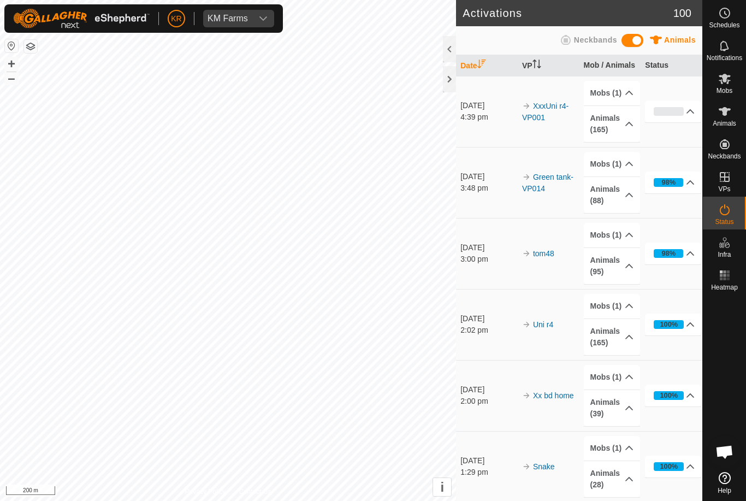
click at [472, 45] on div "Animals Neckbands" at bounding box center [579, 39] width 233 height 21
click at [451, 52] on div at bounding box center [449, 49] width 13 height 26
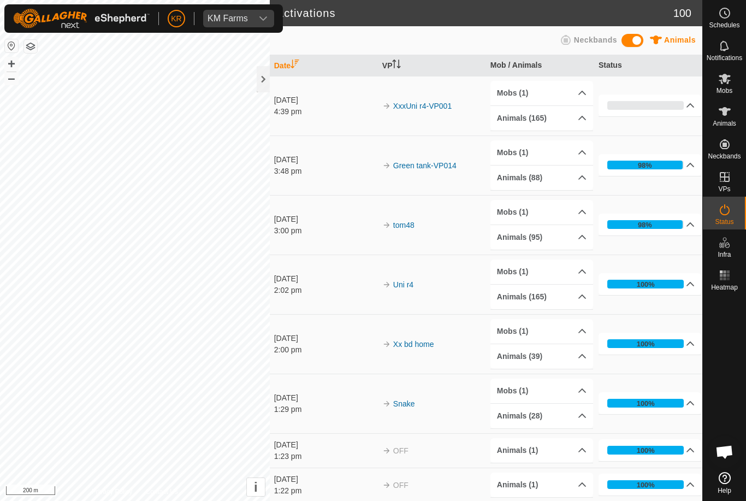
click at [261, 79] on div at bounding box center [263, 79] width 13 height 26
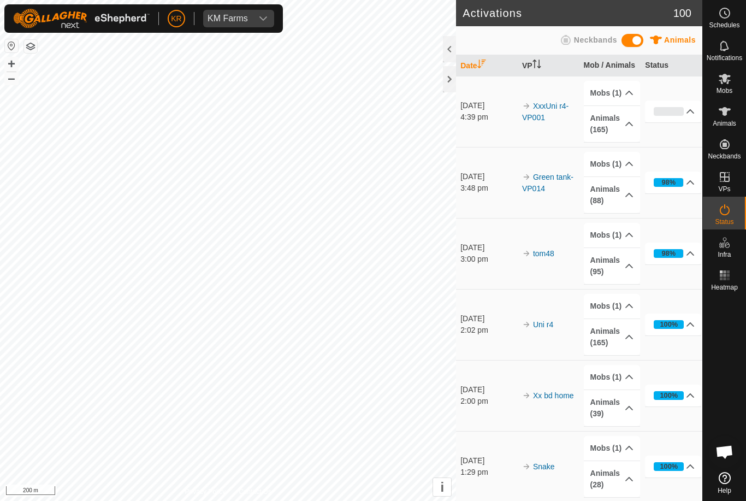
click at [451, 76] on div at bounding box center [449, 79] width 13 height 26
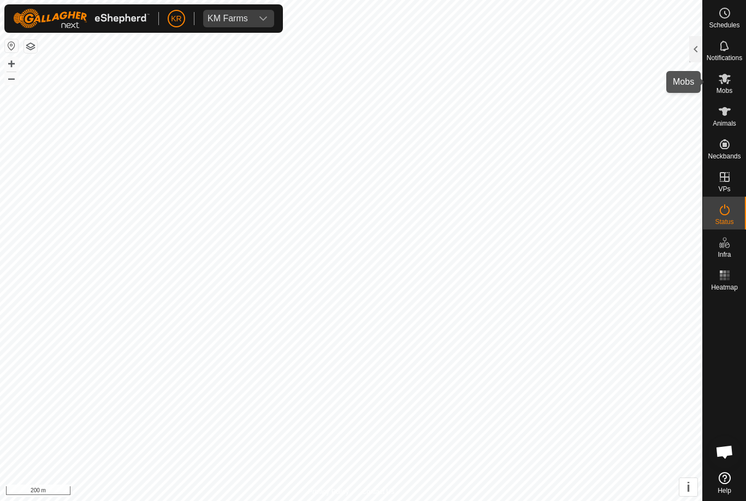
click at [732, 77] on es-mob-svg-icon at bounding box center [725, 78] width 20 height 17
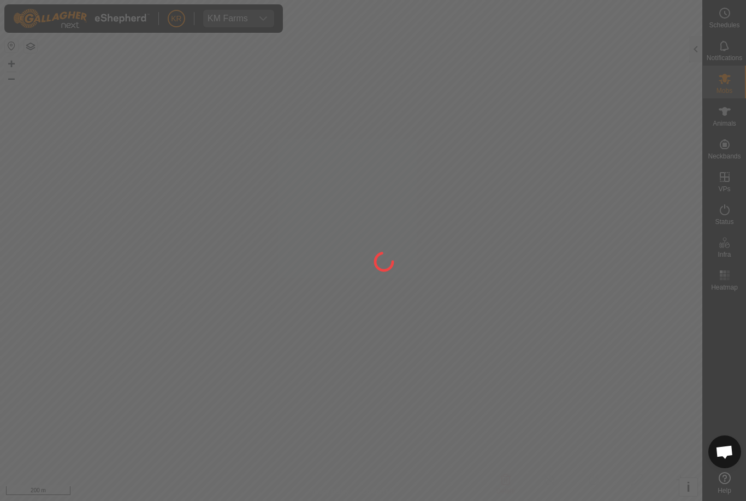
click at [28, 369] on div at bounding box center [373, 250] width 746 height 501
click at [695, 50] on div at bounding box center [373, 250] width 746 height 501
click at [694, 46] on div at bounding box center [373, 250] width 746 height 501
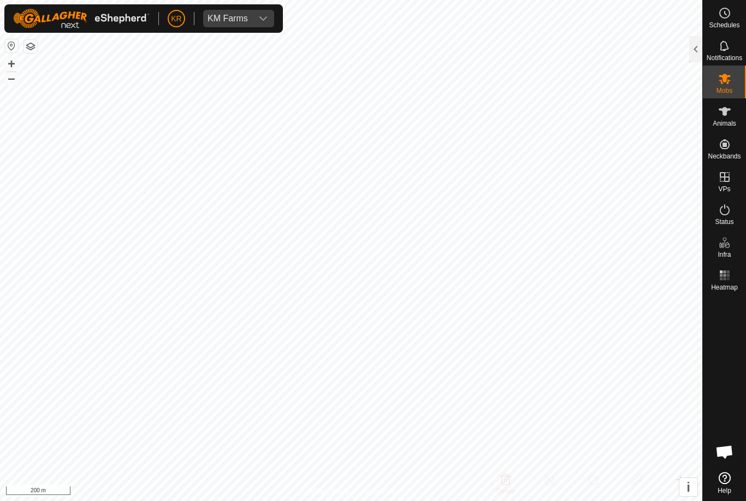
click at [698, 46] on div at bounding box center [695, 49] width 13 height 26
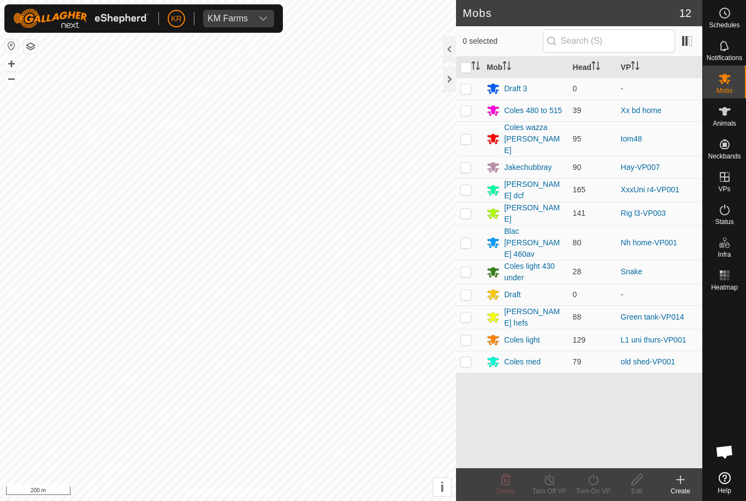
click at [517, 202] on div "Riggs" at bounding box center [534, 213] width 60 height 23
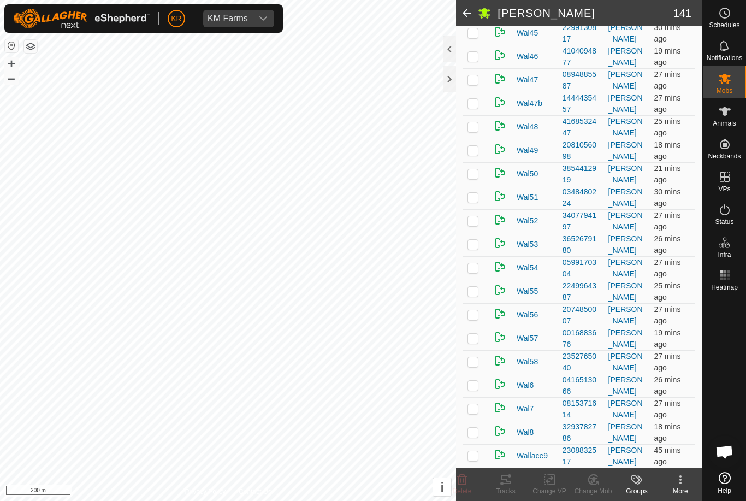
scroll to position [3031, 0]
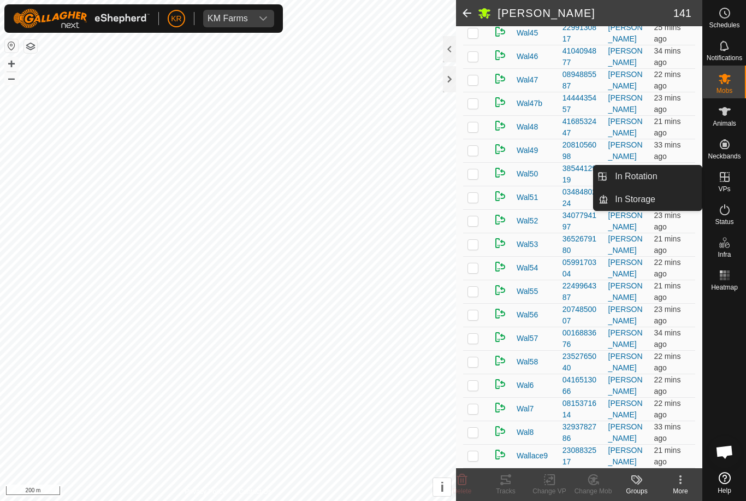
click at [657, 175] on span "In Rotation" at bounding box center [636, 176] width 42 height 13
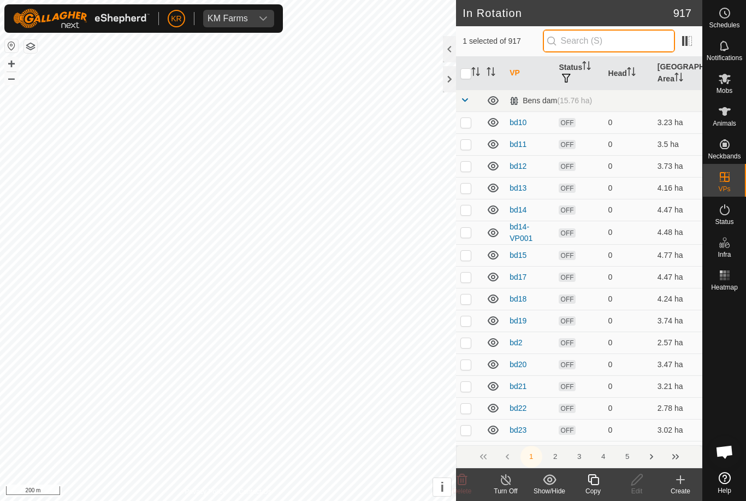
click at [620, 47] on input "text" at bounding box center [609, 40] width 132 height 23
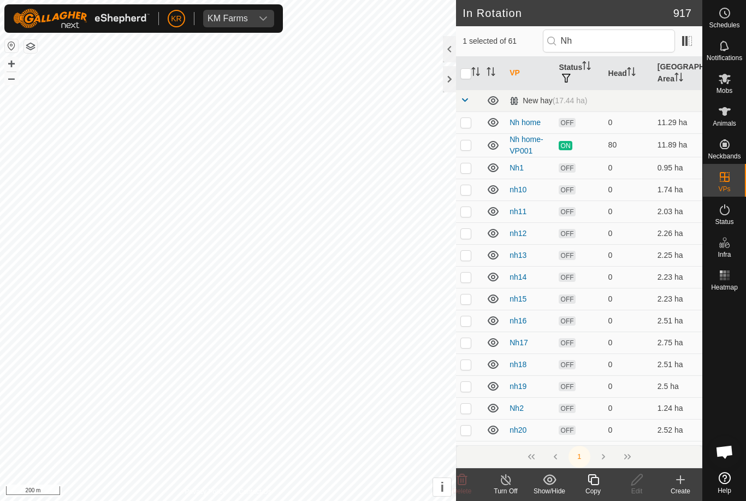
click at [469, 144] on p-checkbox at bounding box center [465, 144] width 11 height 9
click at [466, 147] on p-checkbox at bounding box center [465, 144] width 11 height 9
click at [472, 69] on icon "Activate to sort" at bounding box center [475, 71] width 9 height 9
click at [468, 74] on input "checkbox" at bounding box center [465, 73] width 11 height 11
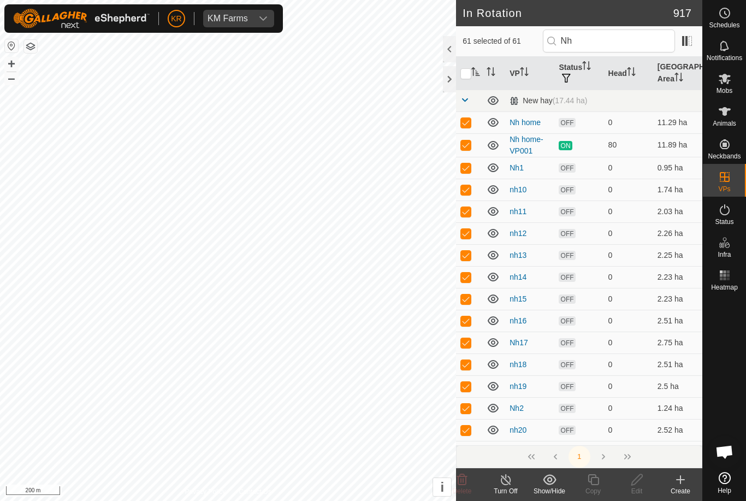
click at [465, 75] on input "checkbox" at bounding box center [465, 73] width 11 height 11
click at [467, 73] on input "checkbox" at bounding box center [465, 73] width 11 height 11
click at [466, 74] on input "checkbox" at bounding box center [465, 73] width 11 height 11
click at [470, 73] on input "checkbox" at bounding box center [465, 73] width 11 height 11
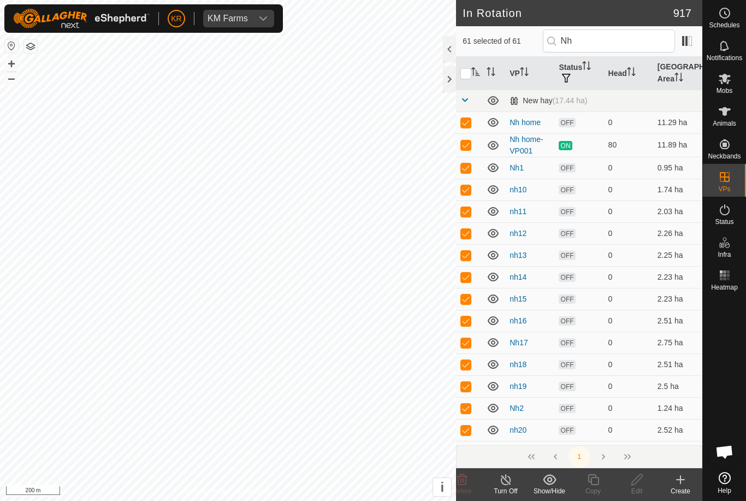
click at [470, 73] on input "checkbox" at bounding box center [465, 73] width 11 height 11
click at [466, 75] on input "checkbox" at bounding box center [465, 73] width 11 height 11
click at [465, 76] on input "checkbox" at bounding box center [465, 73] width 11 height 11
click at [472, 71] on icon "Activate to sort" at bounding box center [475, 71] width 9 height 9
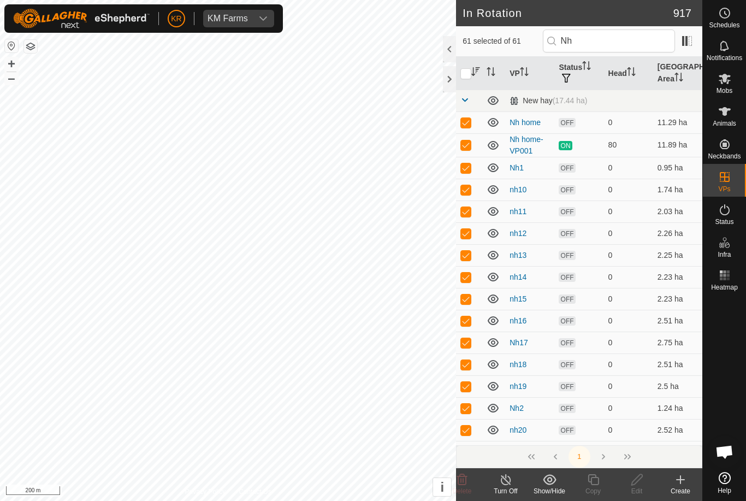
click at [468, 71] on input "checkbox" at bounding box center [465, 73] width 11 height 11
click at [467, 68] on input "checkbox" at bounding box center [465, 73] width 11 height 11
click at [472, 70] on icon "Activate to sort" at bounding box center [475, 71] width 9 height 9
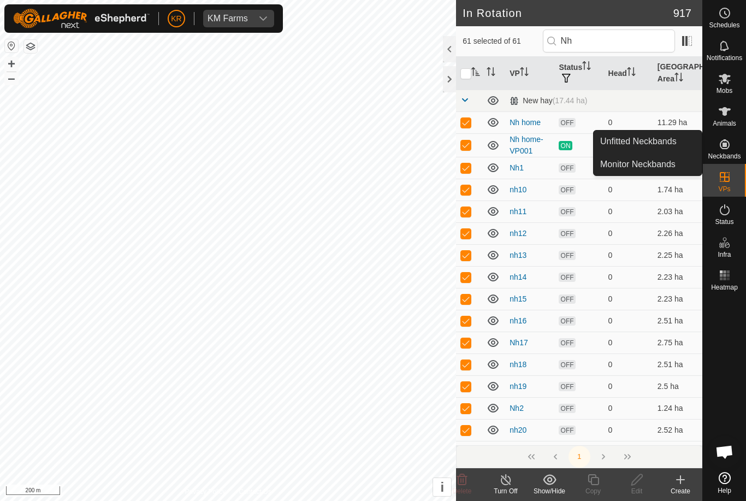
click at [673, 141] on span "Unfitted Neckbands" at bounding box center [638, 141] width 76 height 13
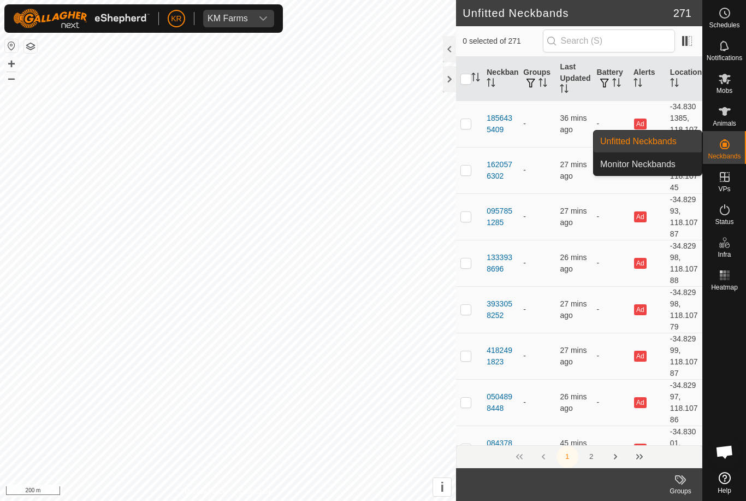
click at [659, 143] on td "Ad" at bounding box center [647, 123] width 37 height 46
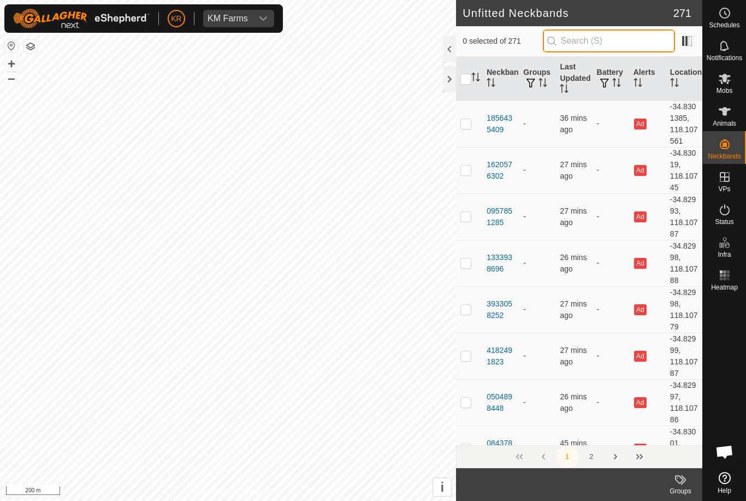
click at [644, 38] on input "text" at bounding box center [609, 40] width 132 height 23
click at [646, 43] on input "text" at bounding box center [609, 40] width 132 height 23
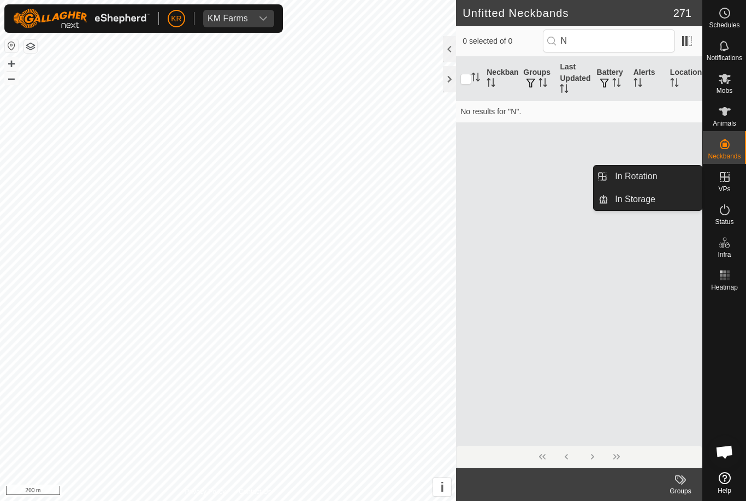
click at [668, 180] on link "In Rotation" at bounding box center [654, 176] width 93 height 22
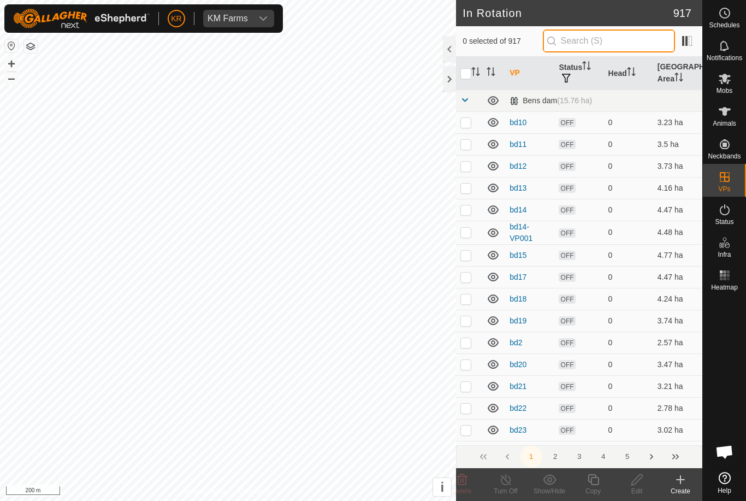
click at [624, 47] on input "text" at bounding box center [609, 40] width 132 height 23
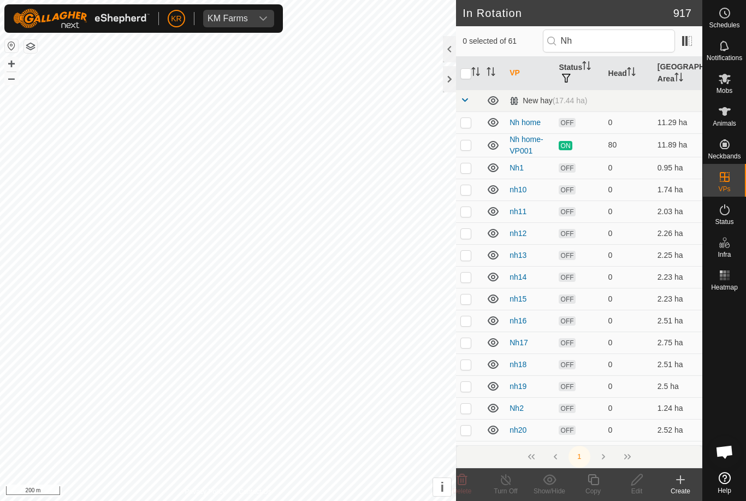
click at [466, 144] on p-checkbox at bounding box center [465, 144] width 11 height 9
click at [586, 480] on copy-svg-icon at bounding box center [593, 479] width 44 height 13
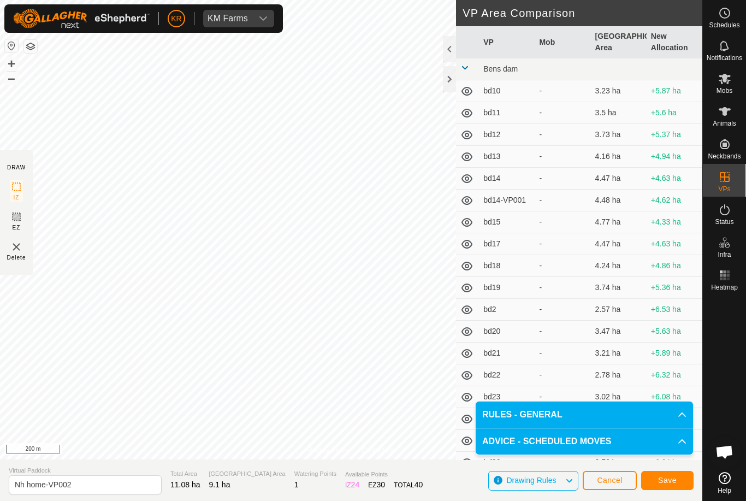
click at [670, 478] on span "Save" at bounding box center [667, 480] width 19 height 9
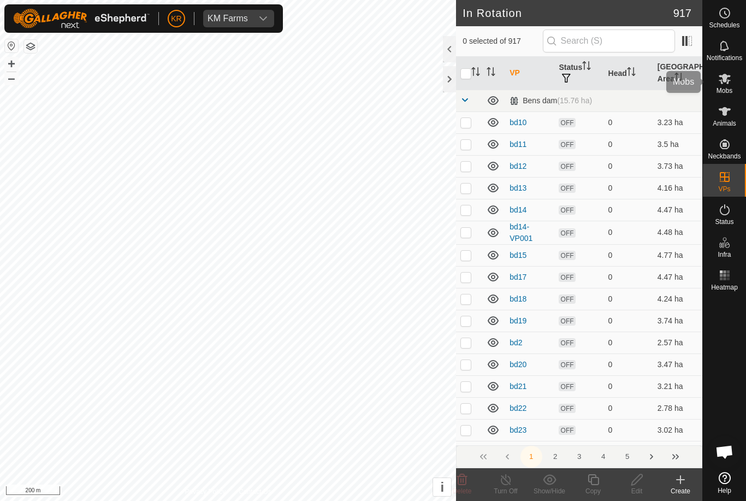
click at [728, 74] on icon at bounding box center [724, 78] width 13 height 13
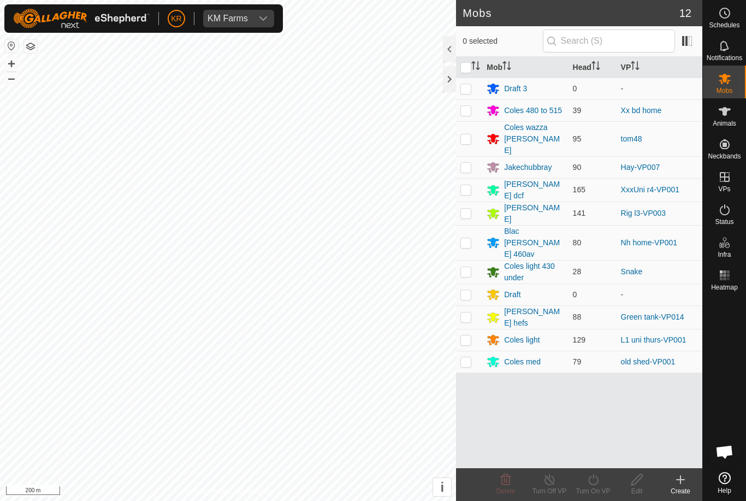
click at [468, 238] on p-checkbox at bounding box center [465, 242] width 11 height 9
click at [594, 480] on icon at bounding box center [594, 479] width 14 height 13
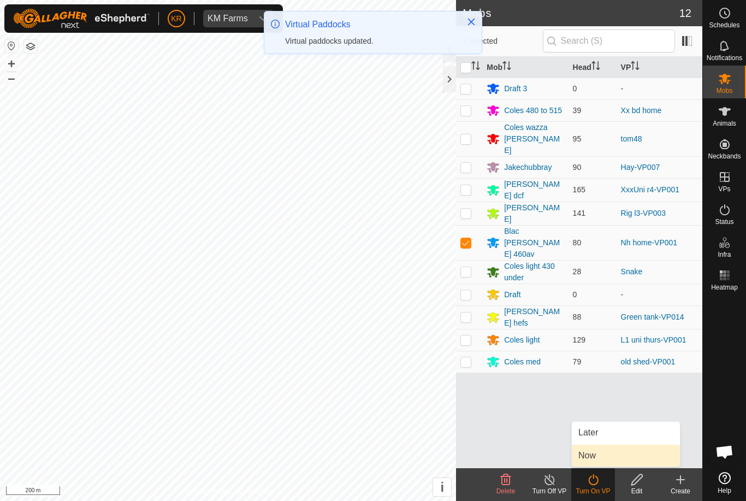
click at [596, 456] on span "Now" at bounding box center [586, 455] width 17 height 13
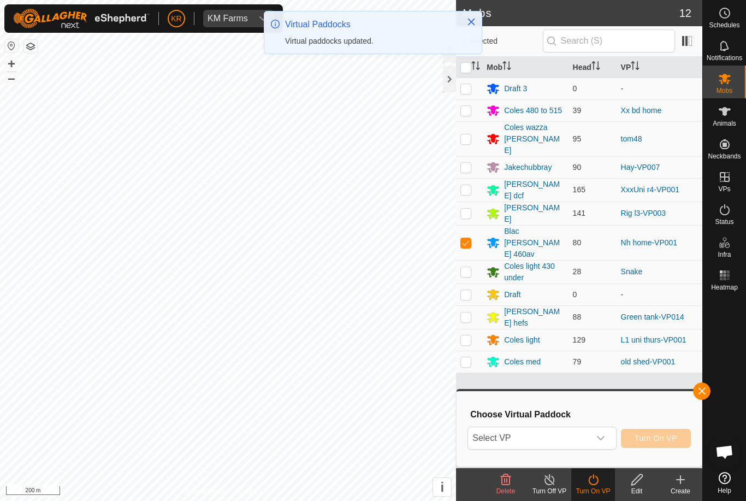
click at [585, 436] on span "Select VP" at bounding box center [528, 438] width 121 height 22
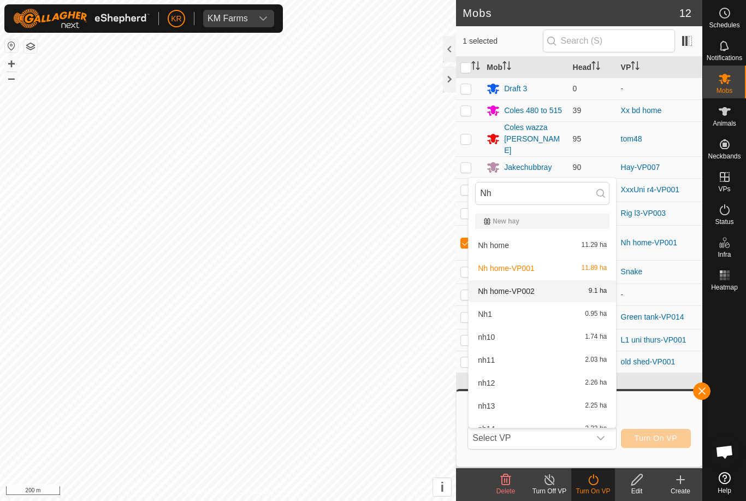
click at [525, 289] on span "Nh home-VP002" at bounding box center [506, 291] width 57 height 8
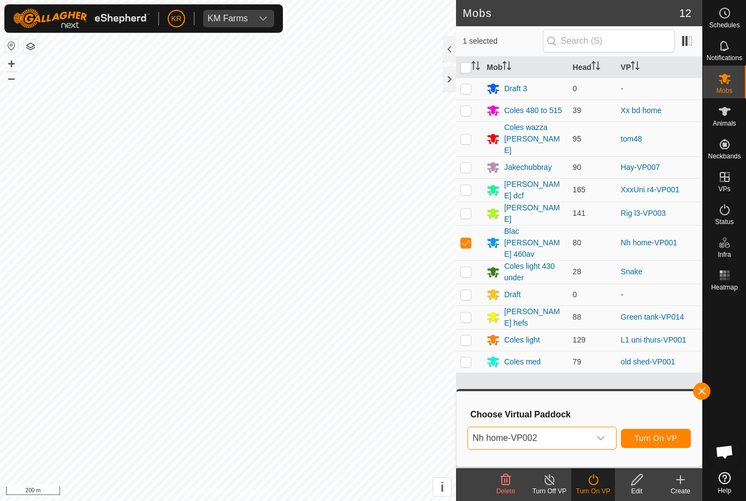
click at [660, 437] on span "Turn On VP" at bounding box center [656, 438] width 43 height 9
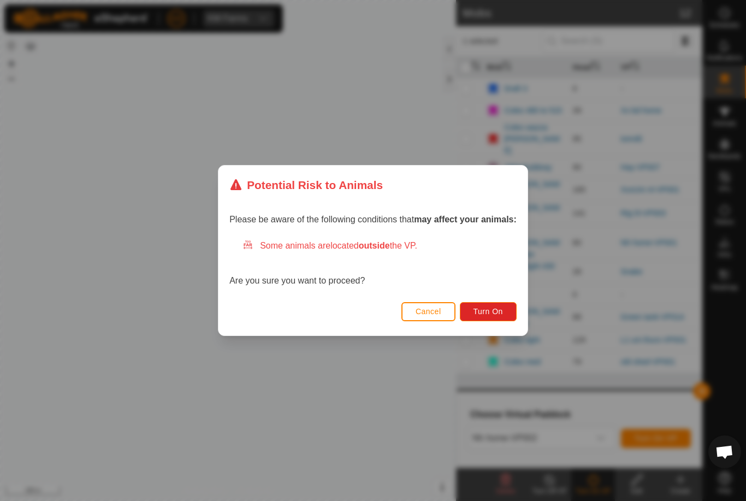
click at [496, 314] on span "Turn On" at bounding box center [488, 311] width 29 height 9
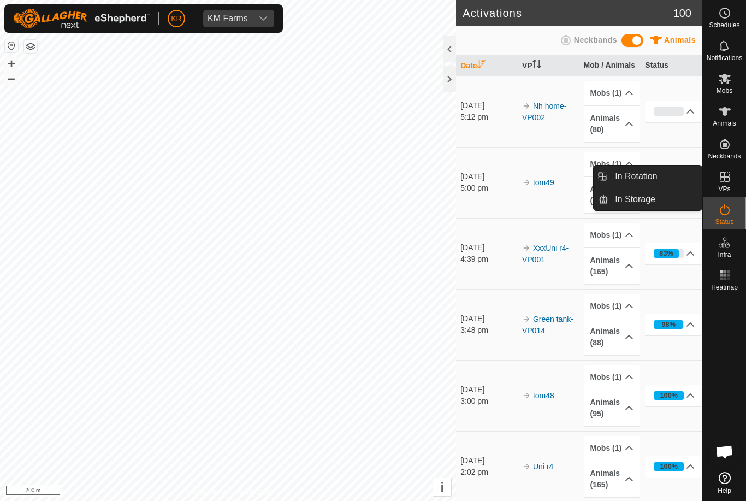
click at [649, 181] on span "In Rotation" at bounding box center [636, 176] width 42 height 13
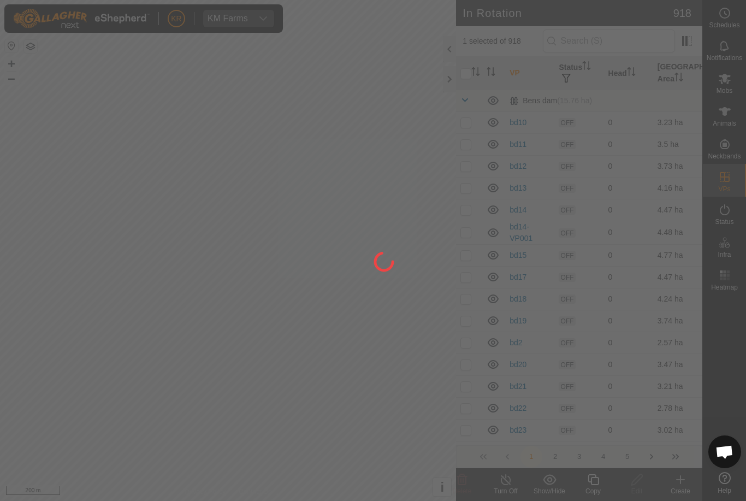
click at [640, 175] on div at bounding box center [373, 250] width 746 height 501
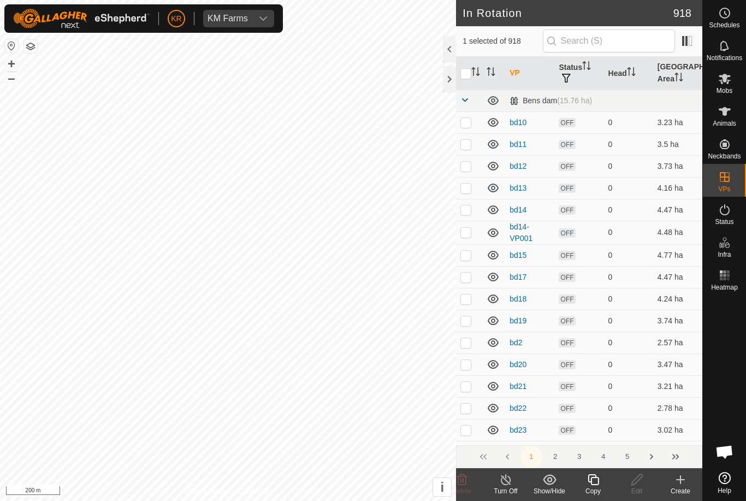
click at [468, 321] on p-checkbox at bounding box center [465, 320] width 11 height 9
click at [460, 319] on td at bounding box center [469, 321] width 26 height 22
checkbox input "false"
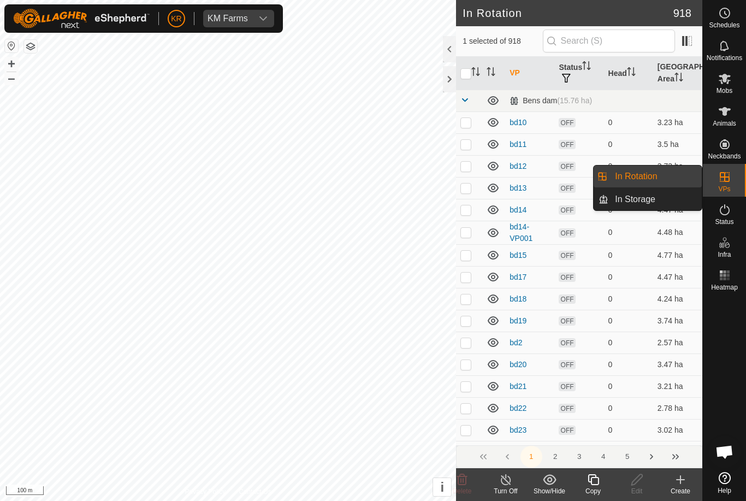
click at [644, 180] on span "In Rotation" at bounding box center [636, 176] width 42 height 13
click at [675, 201] on link "In Storage" at bounding box center [654, 199] width 93 height 22
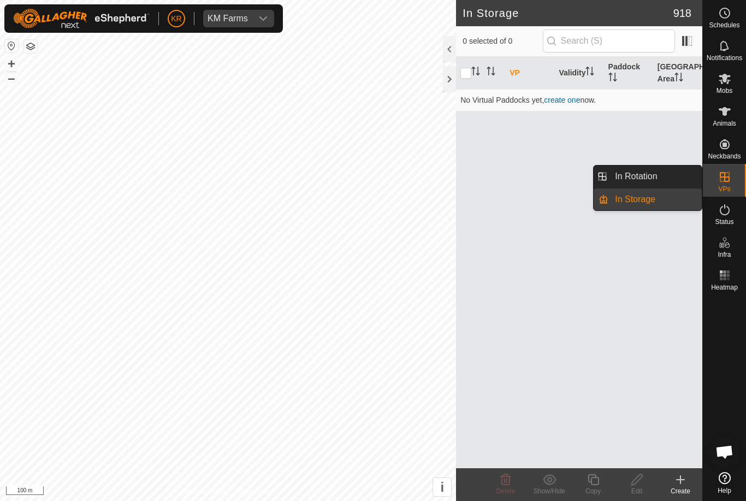
click at [667, 175] on link "In Rotation" at bounding box center [654, 176] width 93 height 22
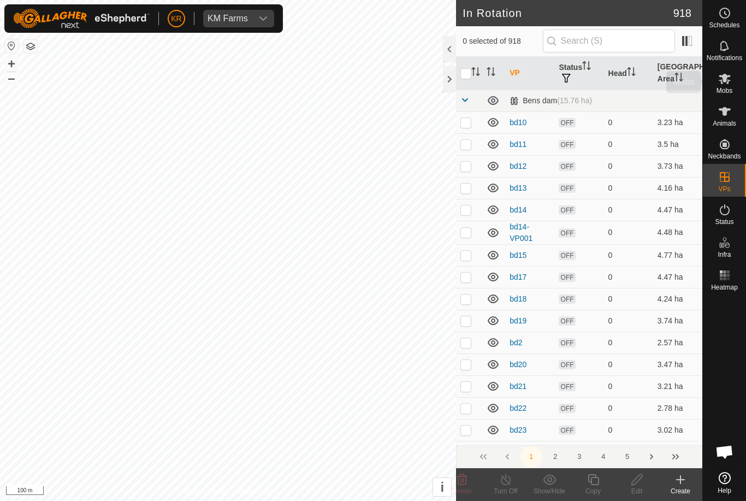
click at [725, 84] on icon at bounding box center [724, 78] width 13 height 13
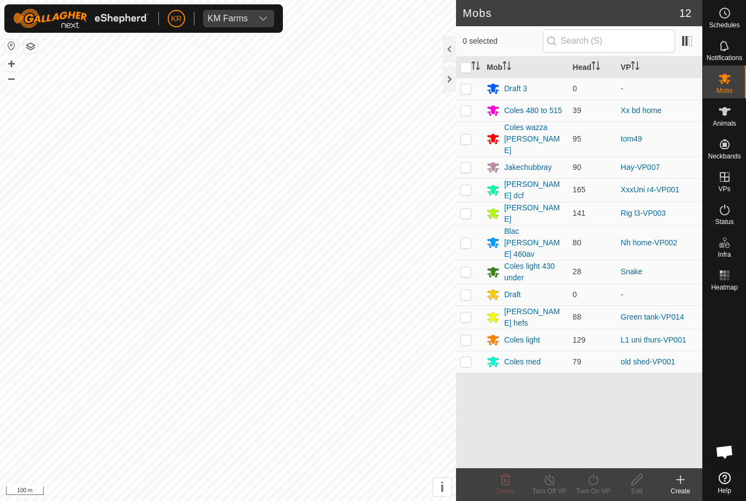
click at [474, 110] on td at bounding box center [469, 110] width 26 height 22
checkbox input "true"
click at [592, 483] on icon at bounding box center [594, 479] width 14 height 13
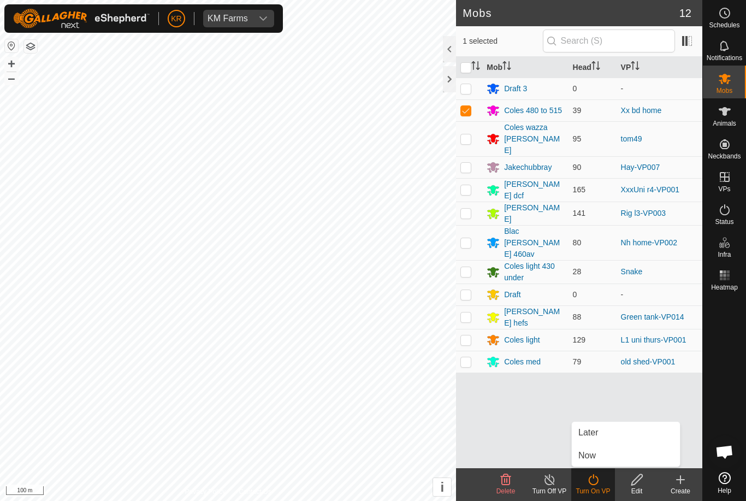
click at [599, 458] on link "Now" at bounding box center [626, 456] width 108 height 22
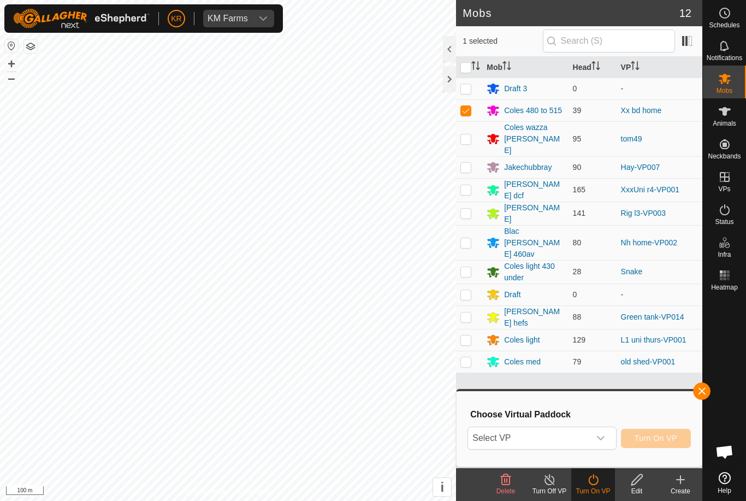
click at [580, 439] on span "Select VP" at bounding box center [528, 438] width 121 height 22
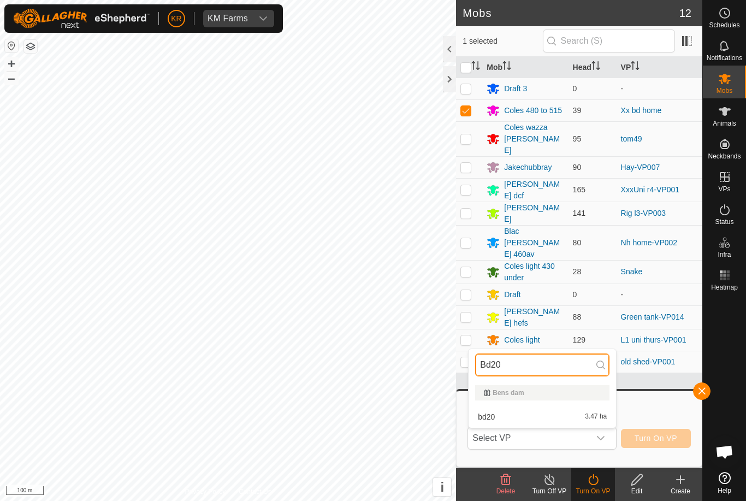
type input "Bd20"
click at [549, 417] on div "bd20 3.47 ha" at bounding box center [542, 416] width 134 height 13
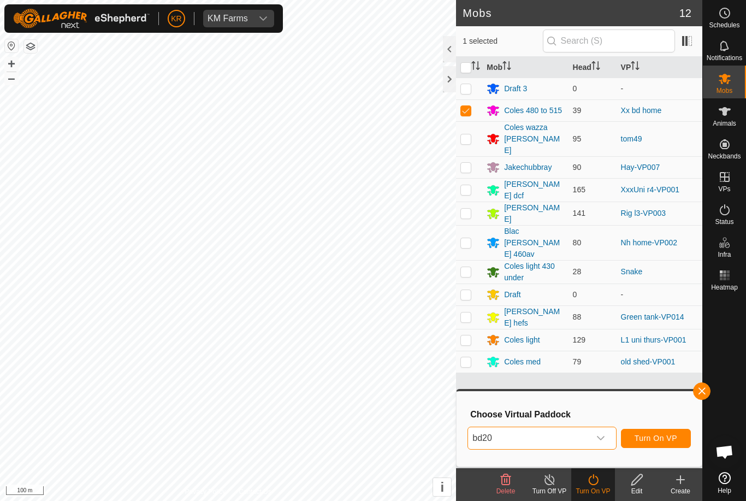
click at [666, 429] on button "Turn On VP" at bounding box center [656, 438] width 70 height 19
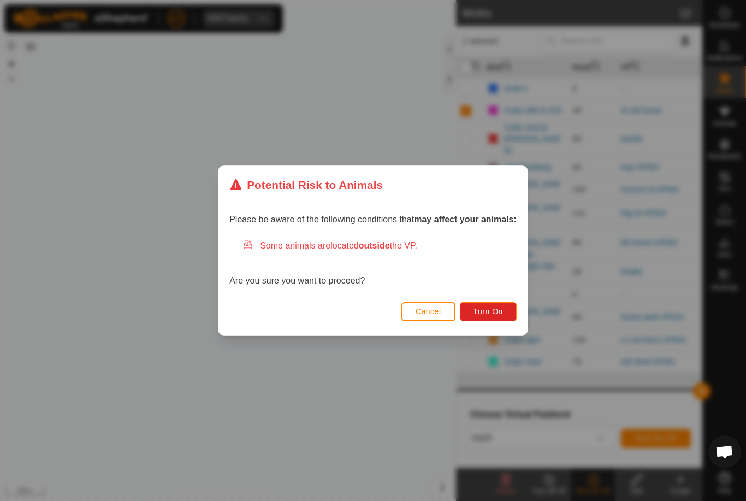
click at [495, 308] on span "Turn On" at bounding box center [488, 311] width 29 height 9
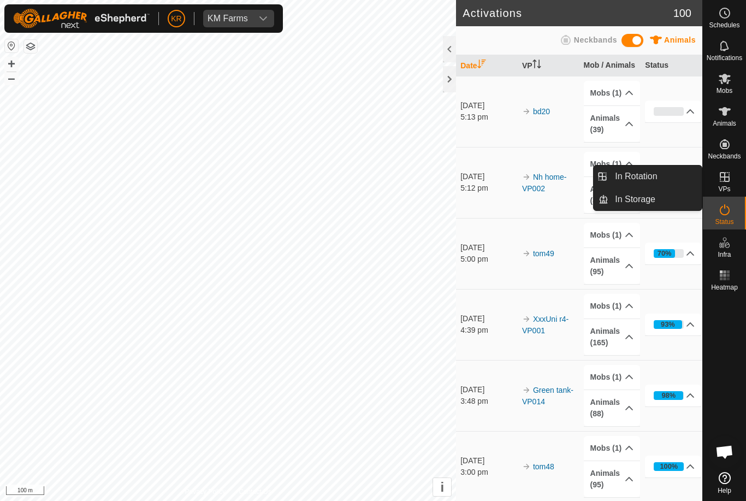
click at [651, 179] on span "In Rotation" at bounding box center [636, 176] width 42 height 13
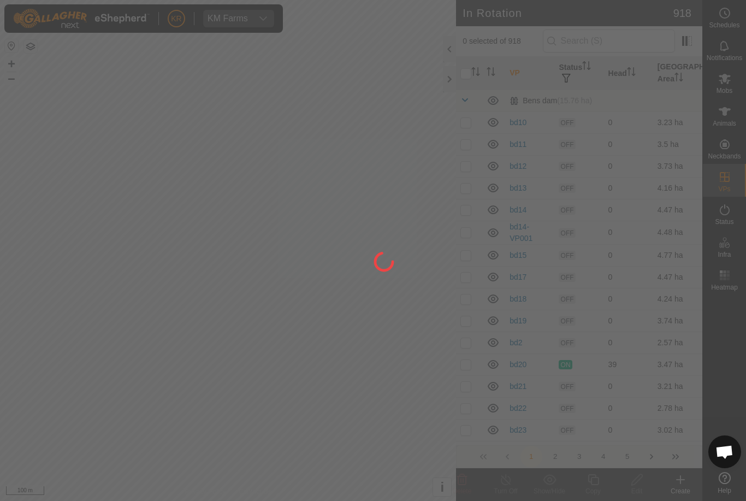
click at [648, 180] on div at bounding box center [373, 250] width 746 height 501
click at [615, 43] on div at bounding box center [373, 250] width 746 height 501
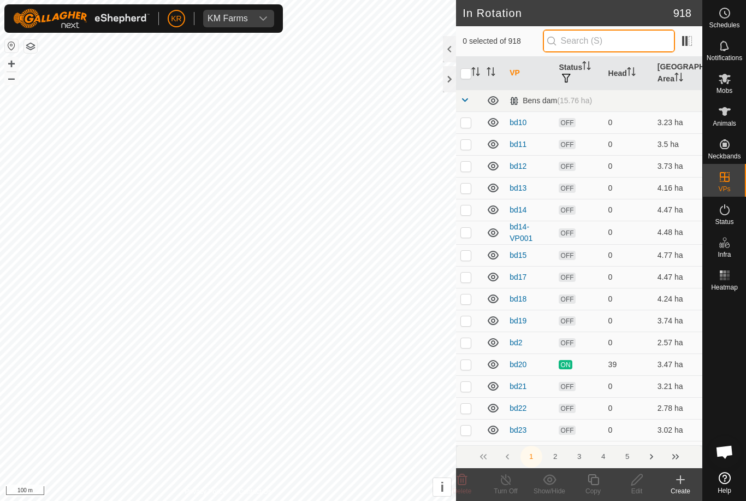
click at [614, 41] on input "text" at bounding box center [609, 40] width 132 height 23
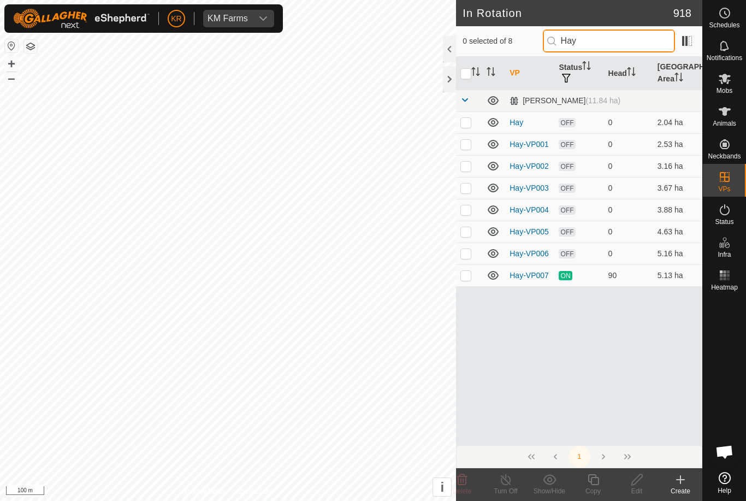
type input "Hay"
click at [467, 274] on p-checkbox at bounding box center [465, 275] width 11 height 9
checkbox input "true"
click at [596, 482] on icon at bounding box center [594, 479] width 14 height 13
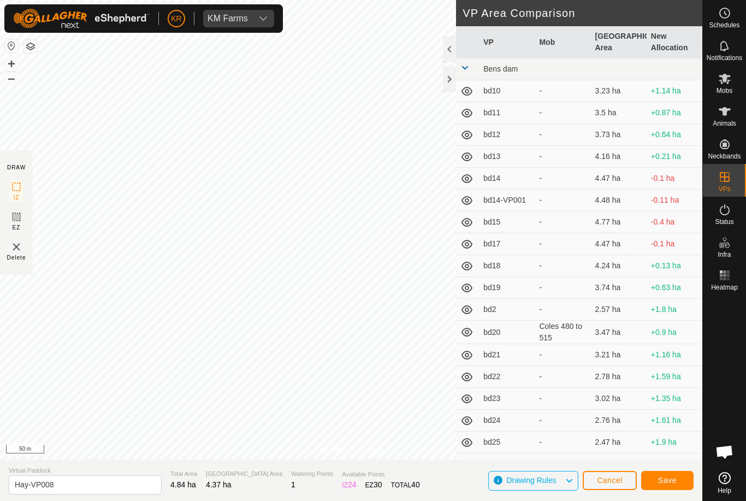
click at [676, 478] on span "Save" at bounding box center [667, 480] width 19 height 9
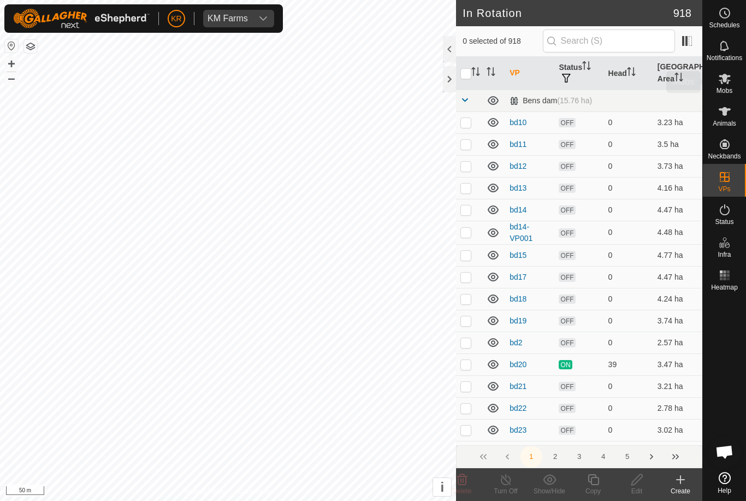
click at [729, 84] on icon at bounding box center [724, 78] width 13 height 13
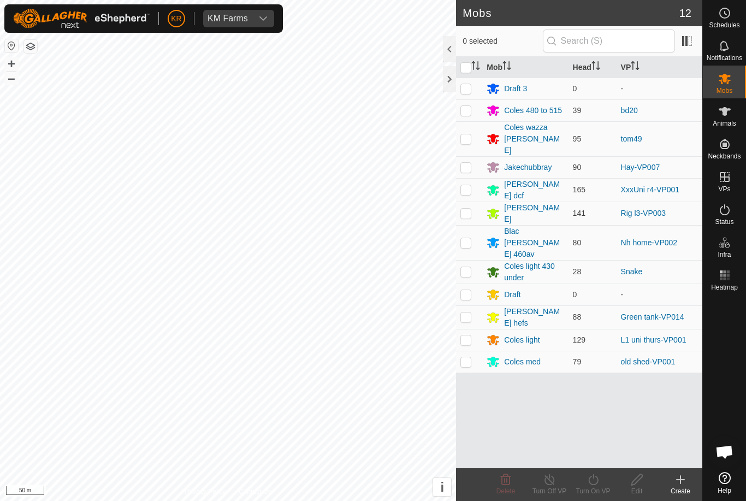
click at [474, 156] on td at bounding box center [469, 167] width 26 height 22
checkbox input "true"
click at [601, 481] on turn-on-svg-icon at bounding box center [593, 479] width 44 height 13
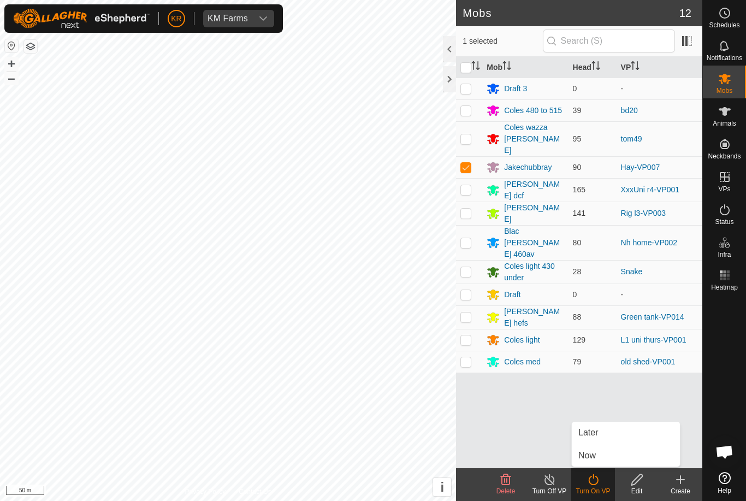
click at [607, 448] on link "Now" at bounding box center [626, 456] width 108 height 22
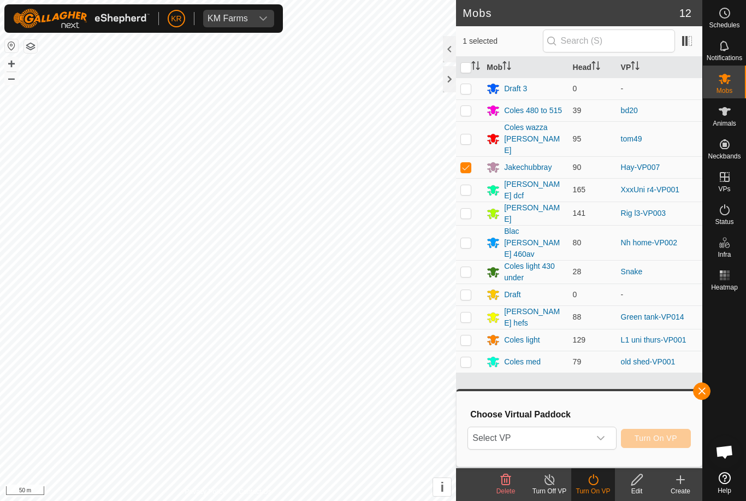
click at [588, 435] on span "Select VP" at bounding box center [528, 438] width 121 height 22
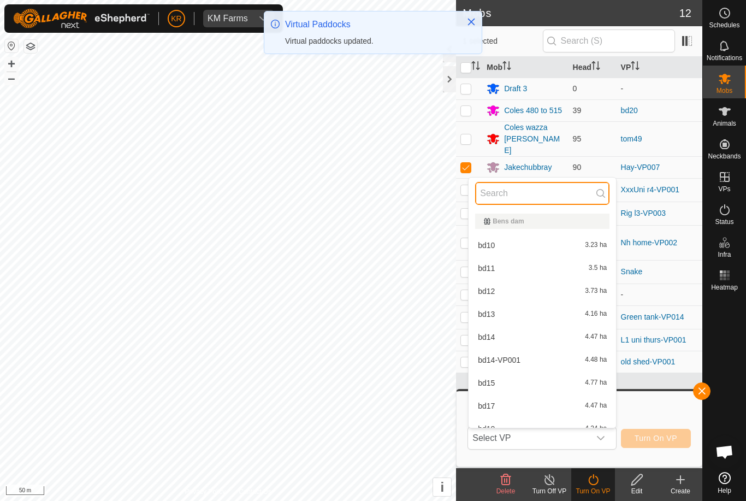
click at [542, 192] on input "text" at bounding box center [542, 193] width 134 height 23
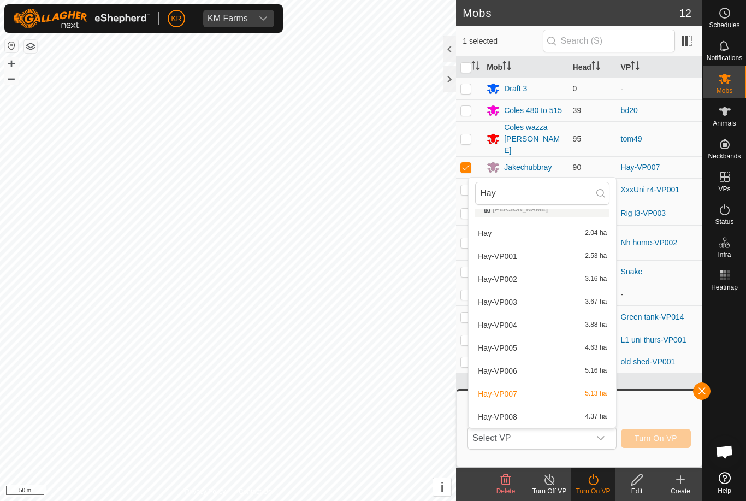
scroll to position [12, 0]
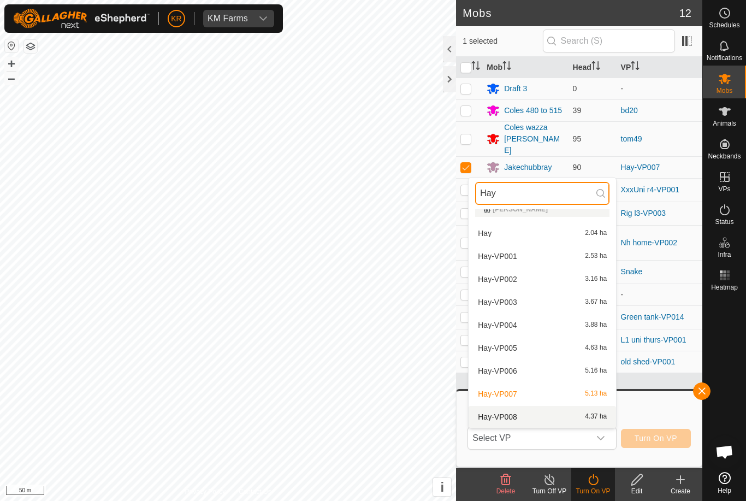
type input "Hay"
click at [511, 415] on span "Hay-VP008" at bounding box center [497, 417] width 39 height 8
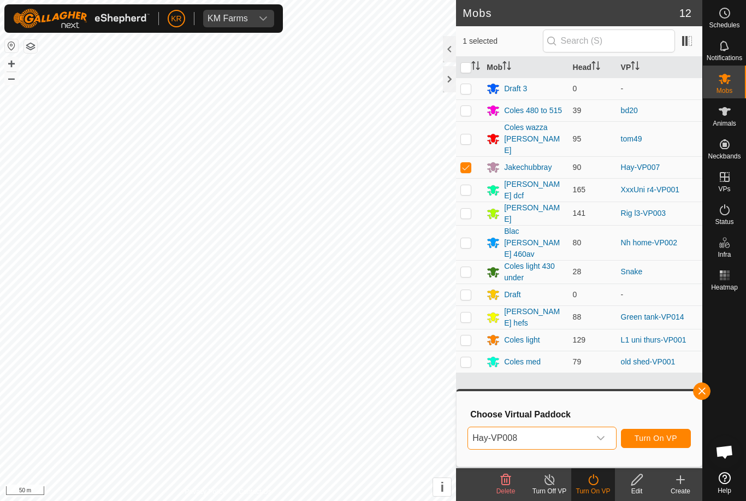
click at [655, 435] on span "Turn On VP" at bounding box center [656, 438] width 43 height 9
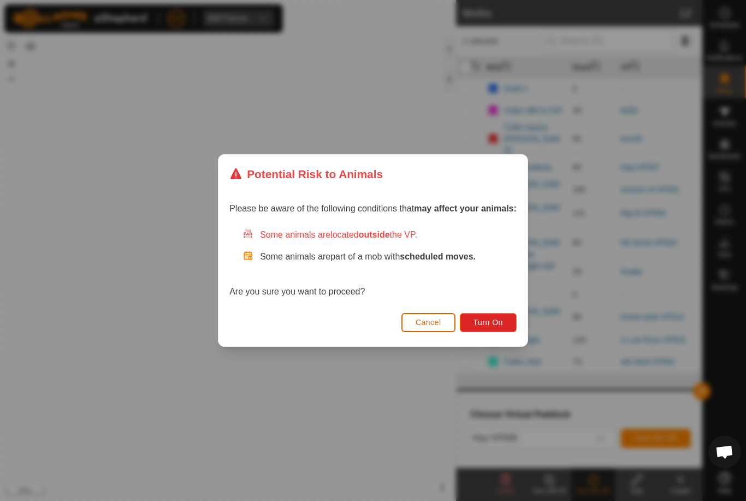
click at [496, 319] on span "Turn On" at bounding box center [488, 322] width 29 height 9
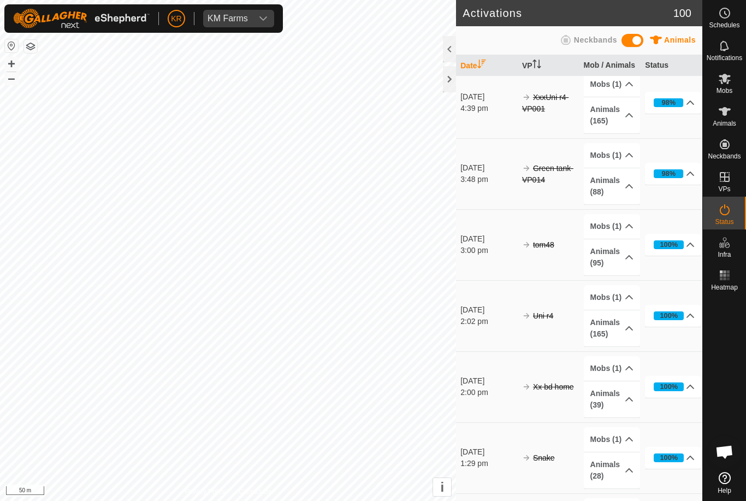
scroll to position [295, 0]
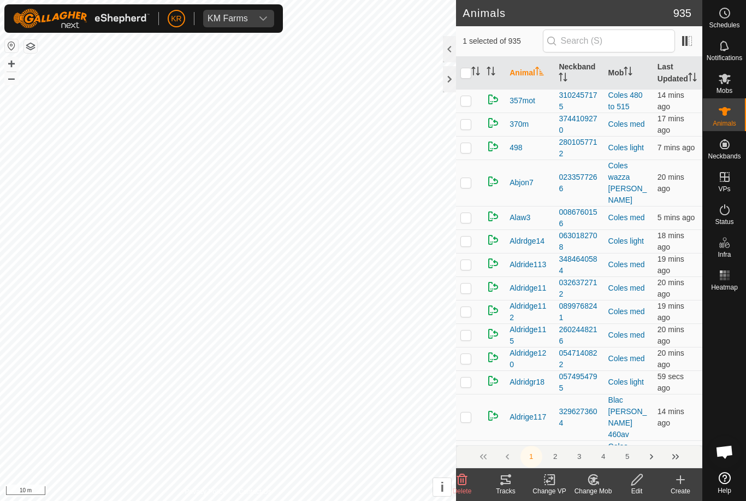
click at [466, 482] on icon at bounding box center [462, 479] width 10 height 11
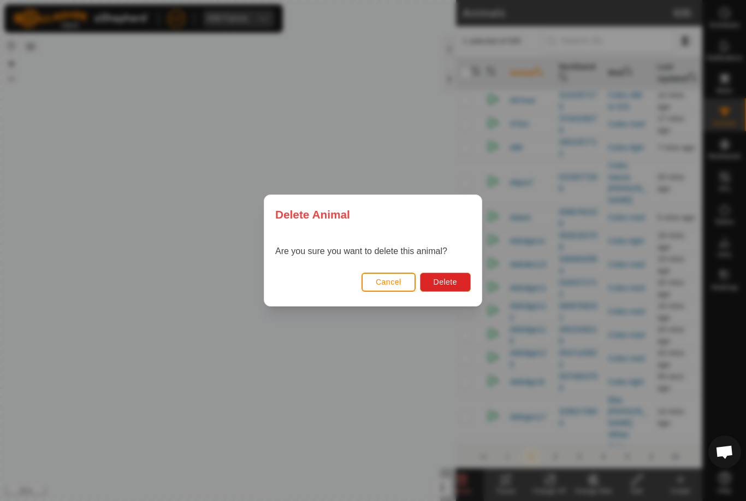
click at [439, 291] on button "Delete" at bounding box center [445, 282] width 51 height 19
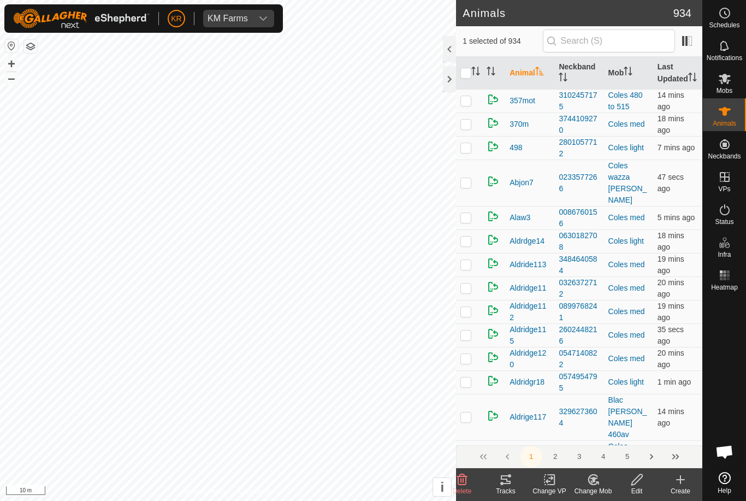
click at [466, 478] on icon at bounding box center [462, 479] width 10 height 11
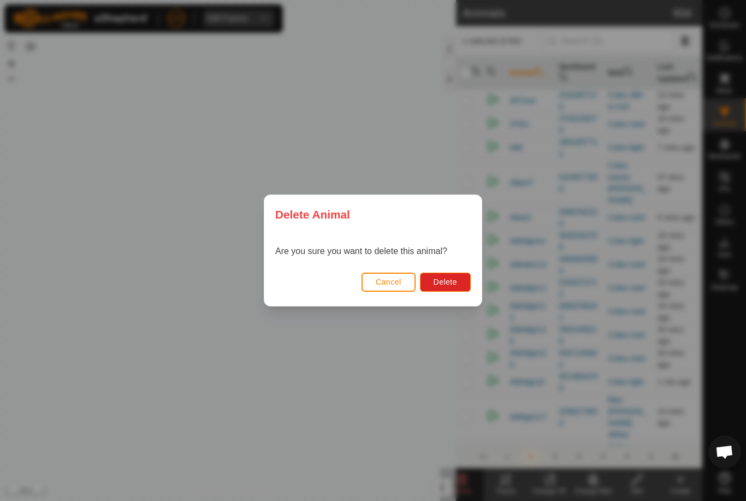
click at [446, 281] on span "Delete" at bounding box center [445, 281] width 23 height 9
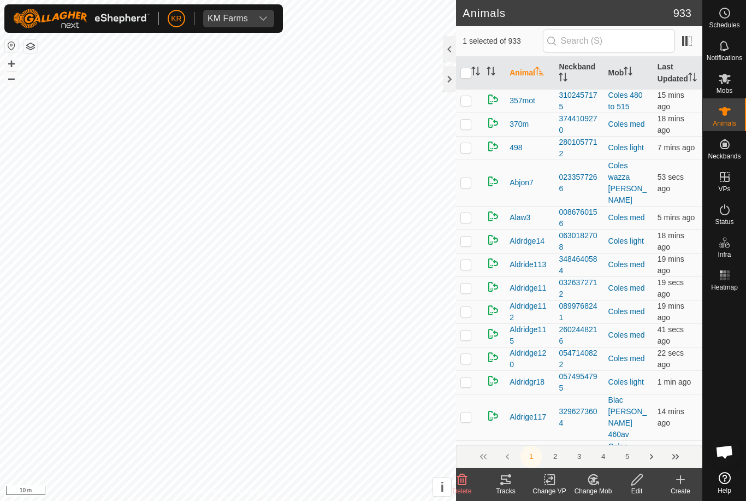
click at [465, 478] on icon at bounding box center [462, 479] width 10 height 11
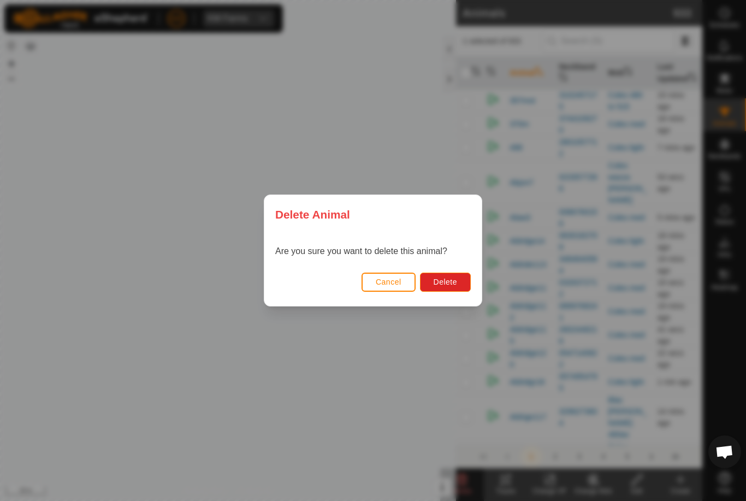
click at [443, 281] on span "Delete" at bounding box center [445, 281] width 23 height 9
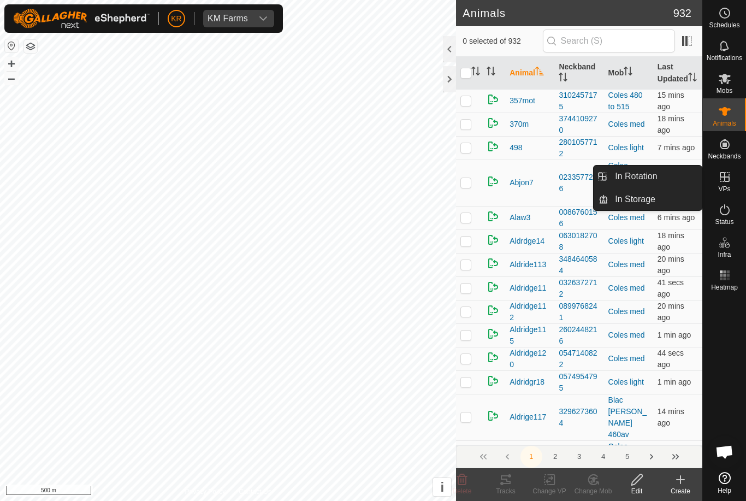
click at [654, 179] on span "In Rotation" at bounding box center [636, 176] width 42 height 13
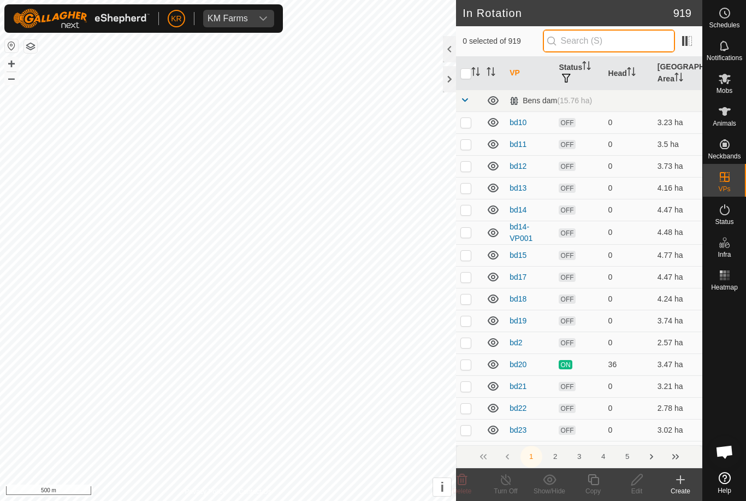
click at [629, 36] on input "text" at bounding box center [609, 40] width 132 height 23
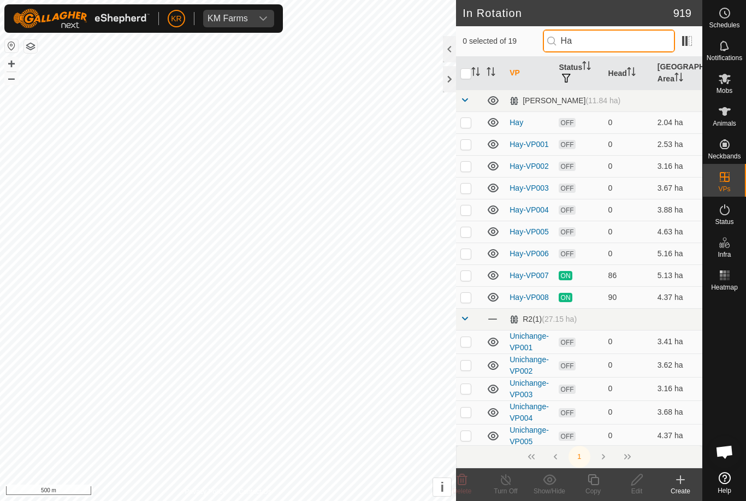
type input "Ha"
click at [470, 121] on p-checkbox at bounding box center [465, 122] width 11 height 9
checkbox input "true"
click at [470, 145] on p-checkbox at bounding box center [465, 144] width 11 height 9
checkbox input "true"
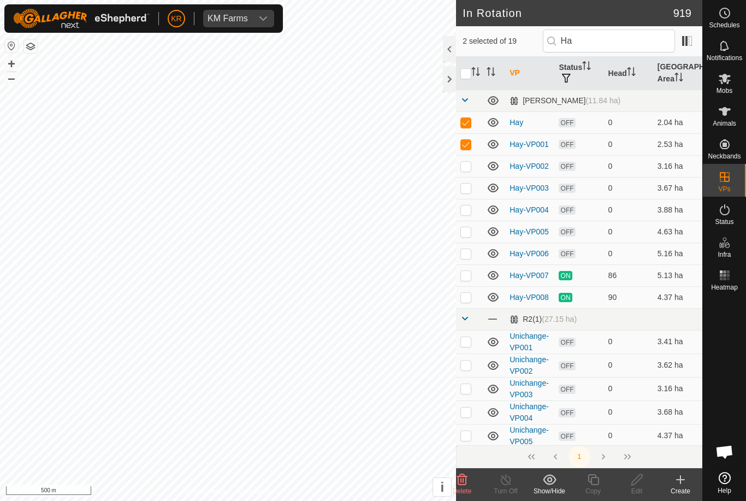
click at [469, 173] on td at bounding box center [469, 166] width 26 height 22
checkbox input "true"
click at [468, 209] on p-checkbox at bounding box center [465, 209] width 11 height 9
checkbox input "true"
click at [469, 184] on p-checkbox at bounding box center [465, 188] width 11 height 9
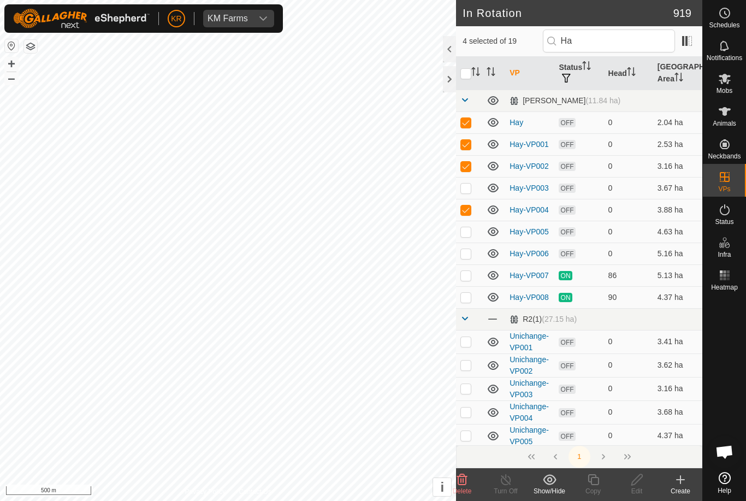
checkbox input "true"
click at [465, 225] on td at bounding box center [469, 232] width 26 height 22
checkbox input "true"
click at [468, 478] on icon at bounding box center [462, 479] width 13 height 13
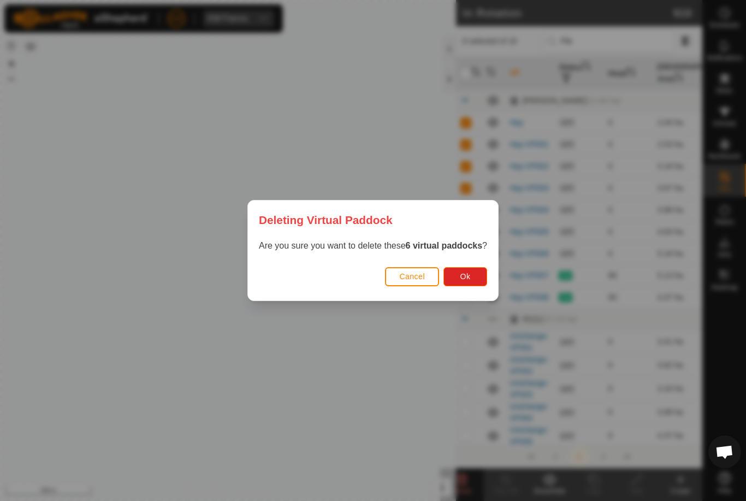
click at [469, 276] on span "Ok" at bounding box center [465, 276] width 10 height 9
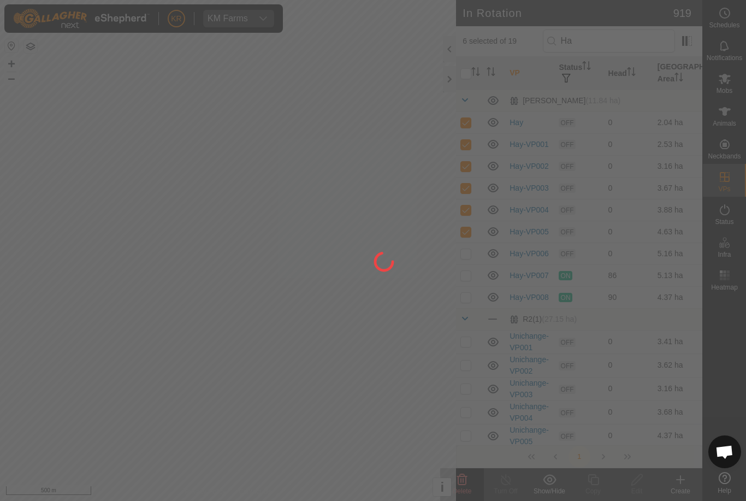
checkbox input "false"
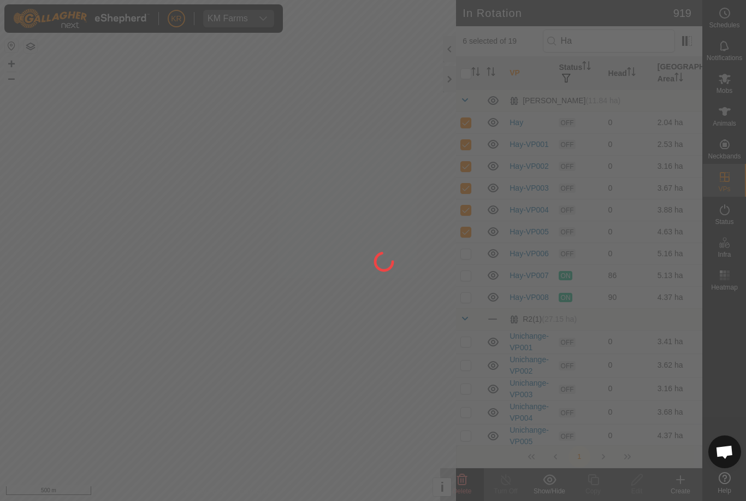
checkbox input "false"
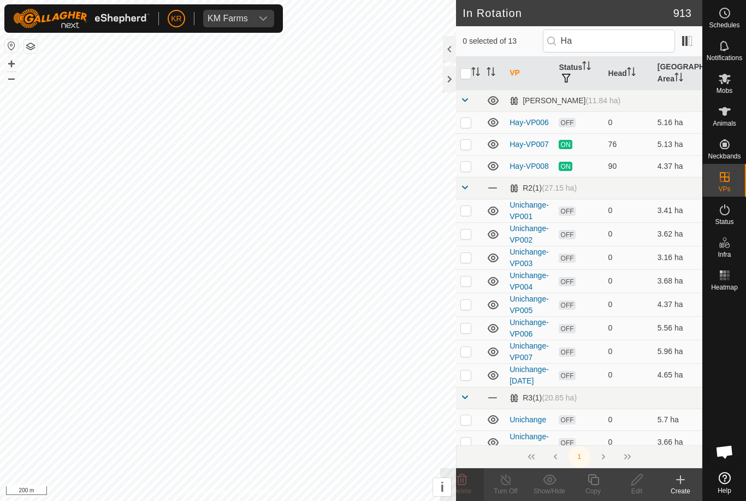
click at [454, 74] on div at bounding box center [449, 79] width 13 height 26
